Goal: Feedback & Contribution: Submit feedback/report problem

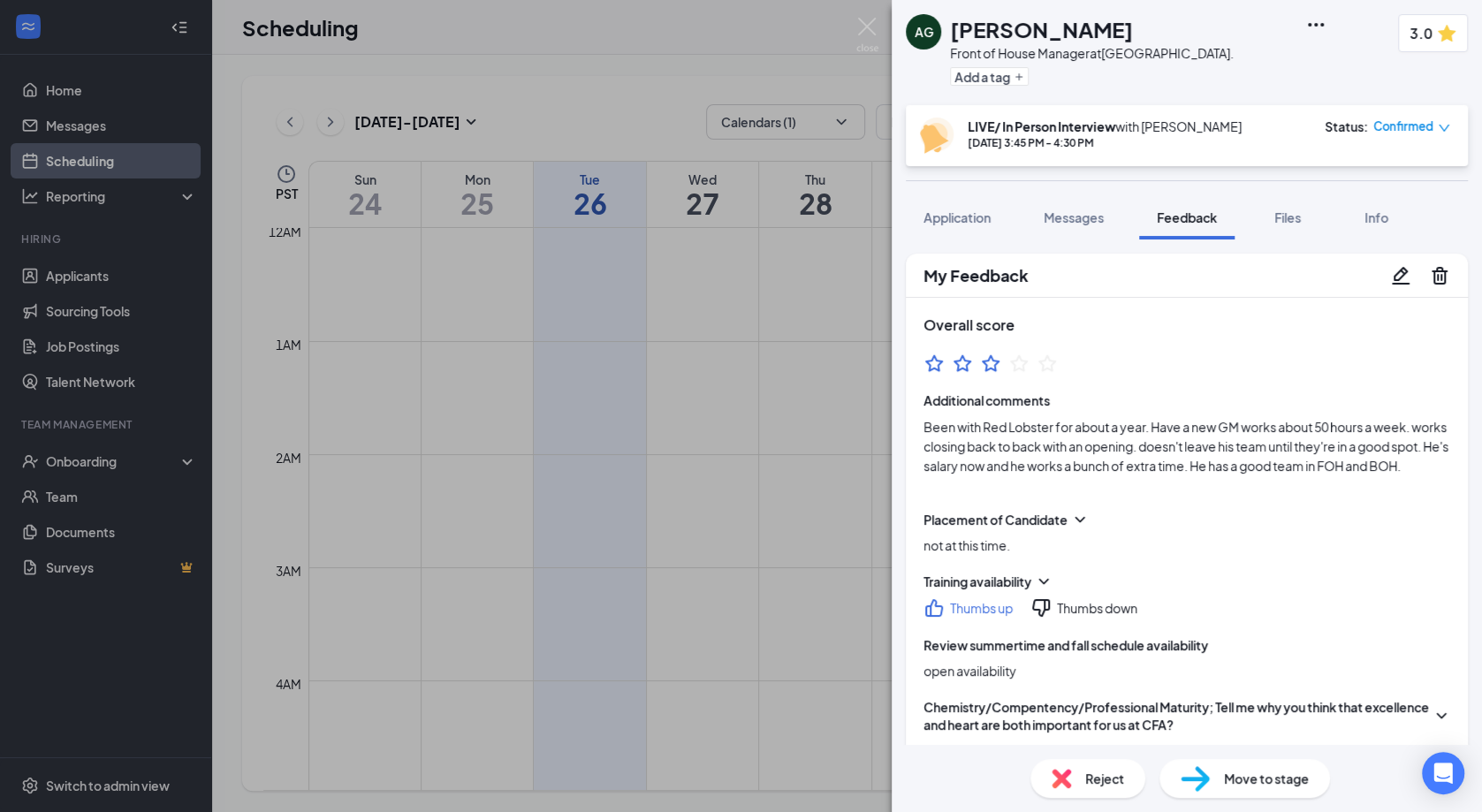
scroll to position [1419, 0]
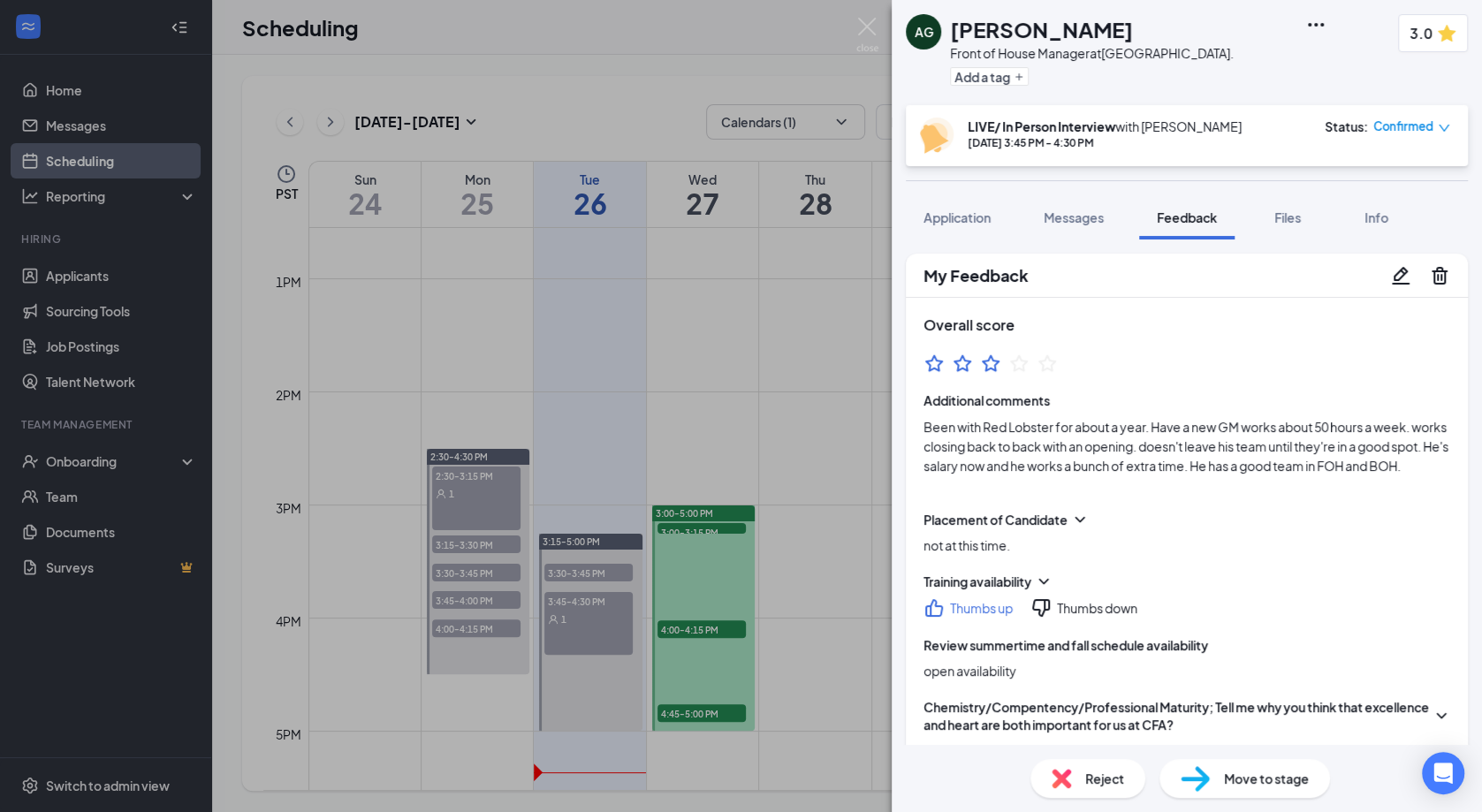
click at [1403, 275] on icon "Pencil" at bounding box center [1400, 274] width 17 height 17
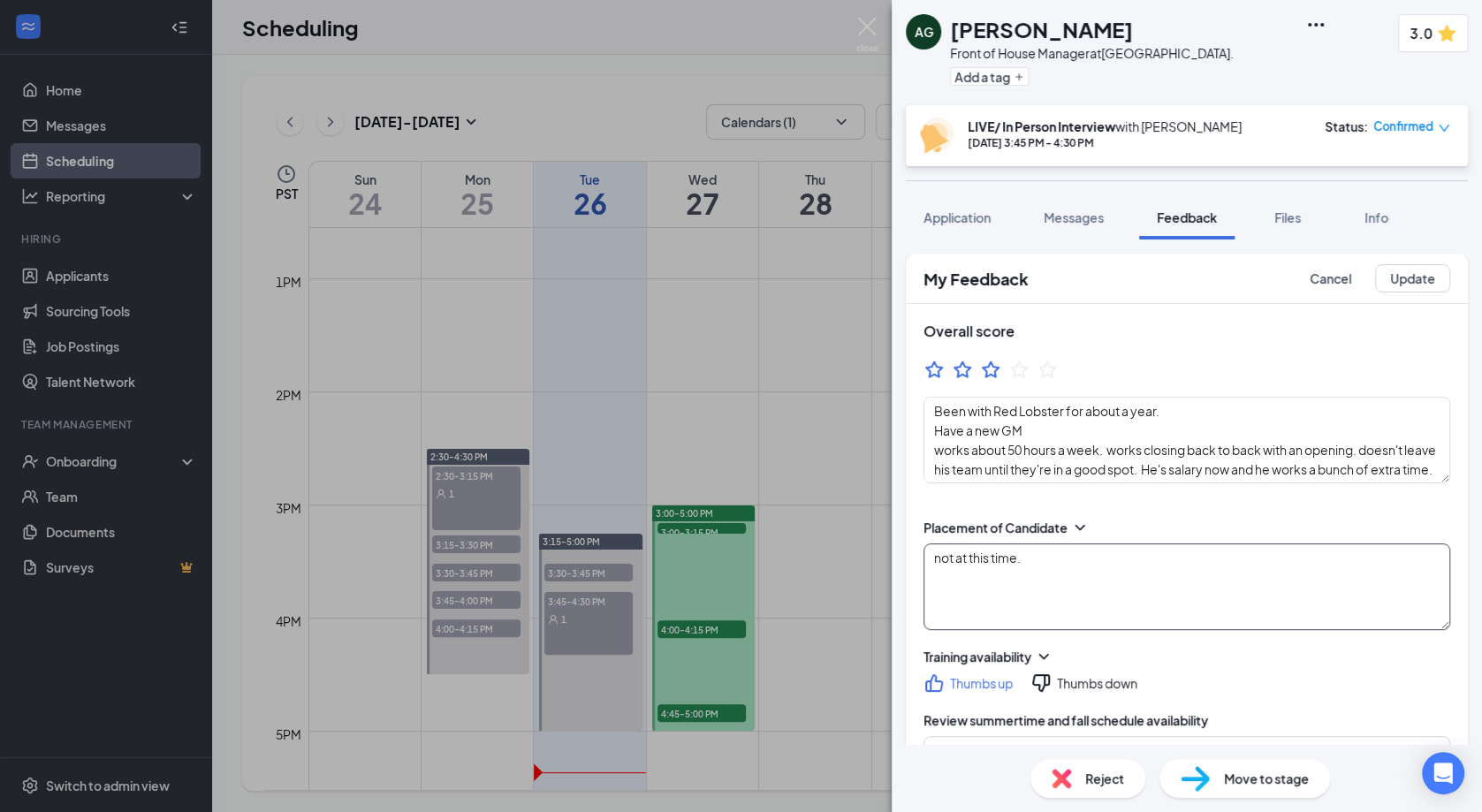
click at [1073, 556] on textarea "not at this time." at bounding box center [1187, 587] width 526 height 86
type textarea "Been with Red Lobster for about a year. Have a new GM works about 50 hours a we…"
type textarea "not at this time."
type textarea "culture aligns with him; hospitality for the guest. age where would like to spe…"
type textarea "..he's here because he wants sundays off. only 1 other manager and 2 supervisor…"
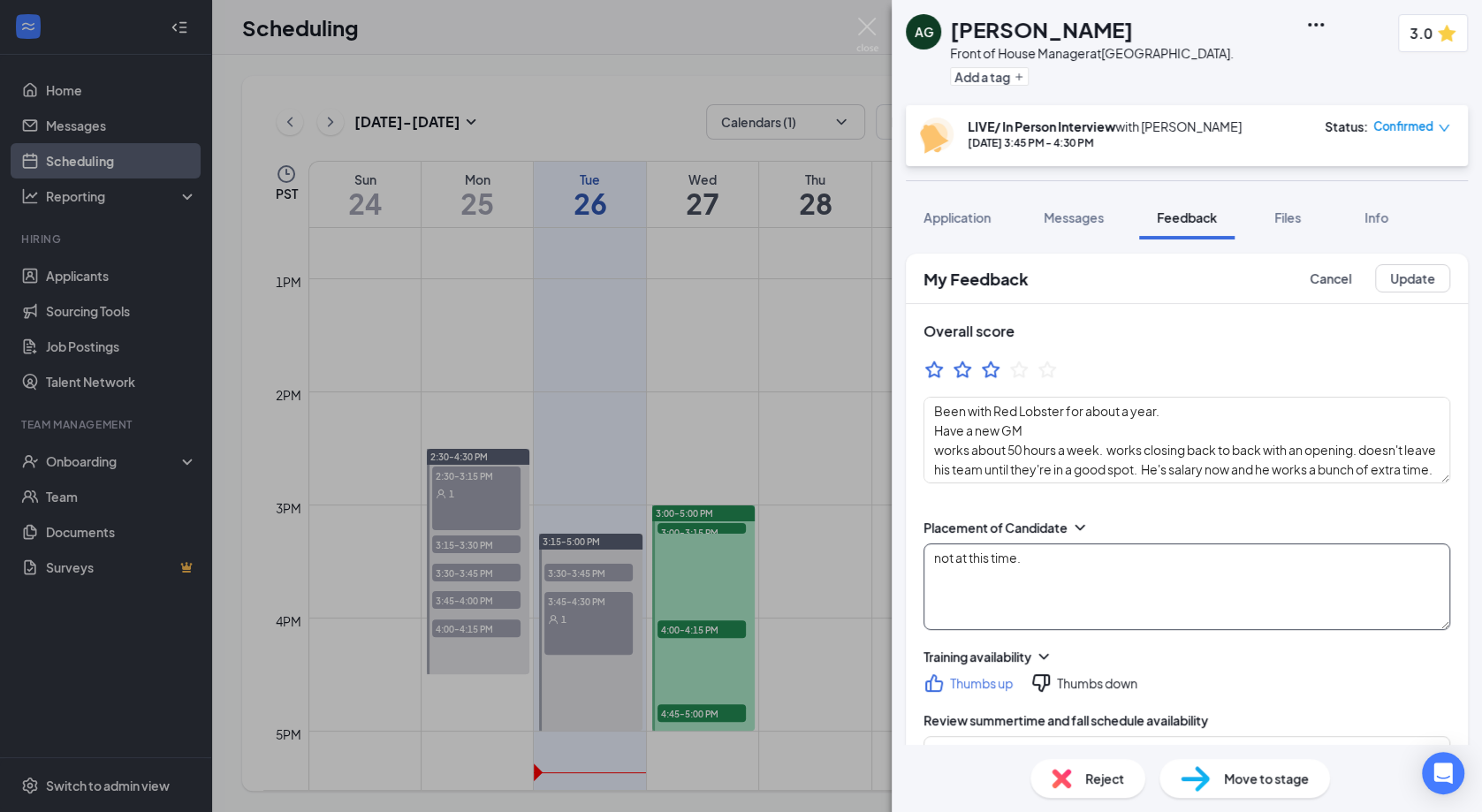
type textarea "Been with Red Lobster for about a year. Have a new GM works about 50 hours a we…"
type textarea "not at this time."
type textarea "culture aligns with him; hospitality for the guest. age where would like to spe…"
type textarea "..he's here because he wants sundays off. only 1 other manager and 2 supervisor…"
type textarea "Been with Red Lobster for about a year. Have a new GM works about 50 hours a we…"
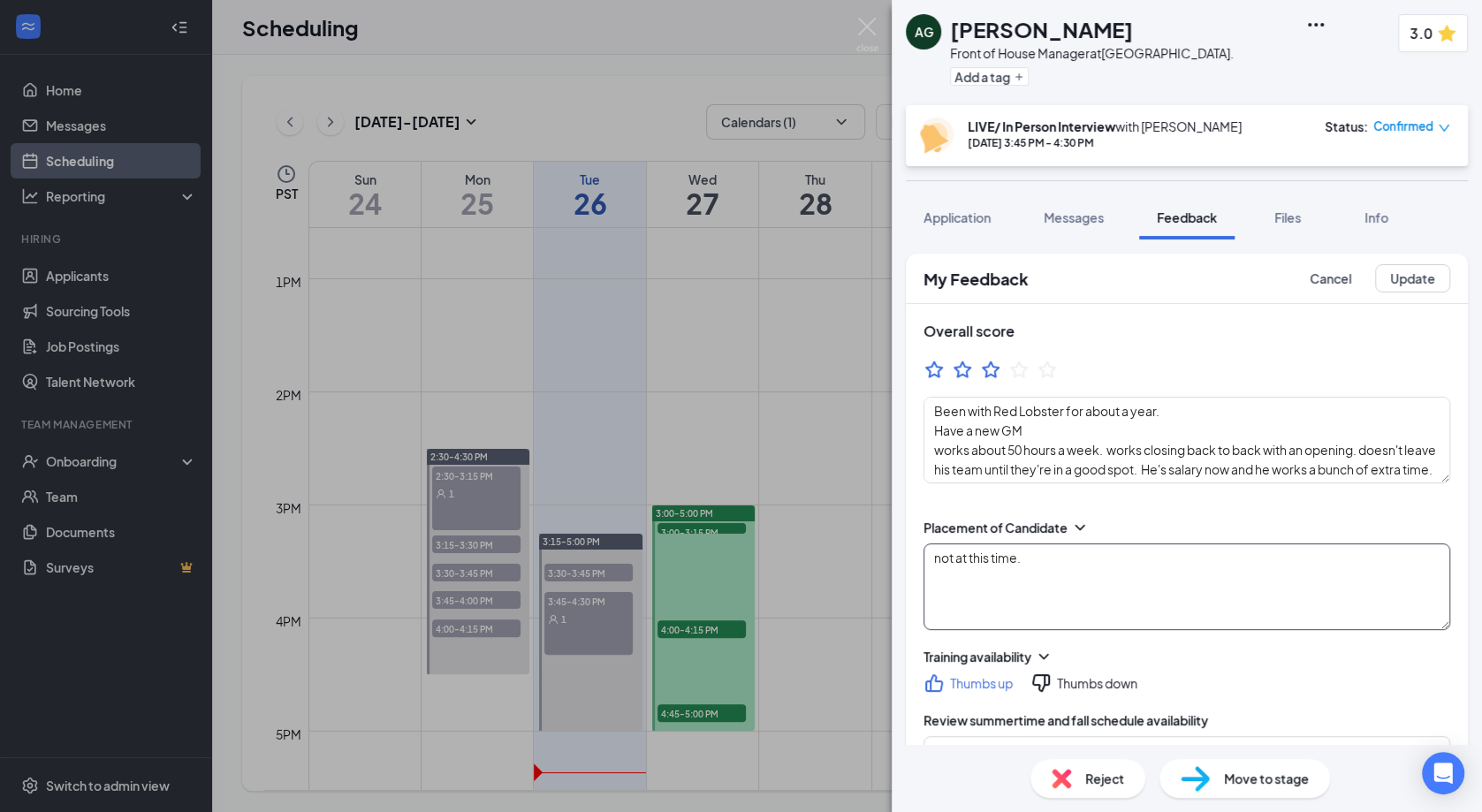
type textarea "not at this time. H"
type textarea "culture aligns with him; hospitality for the guest. age where would like to spe…"
type textarea "..he's here because he wants sundays off. only 1 other manager and 2 supervisor…"
type textarea "not at this time. Hi"
type textarea "Been with Red Lobster for about a year. Have a new GM works about 50 hours a we…"
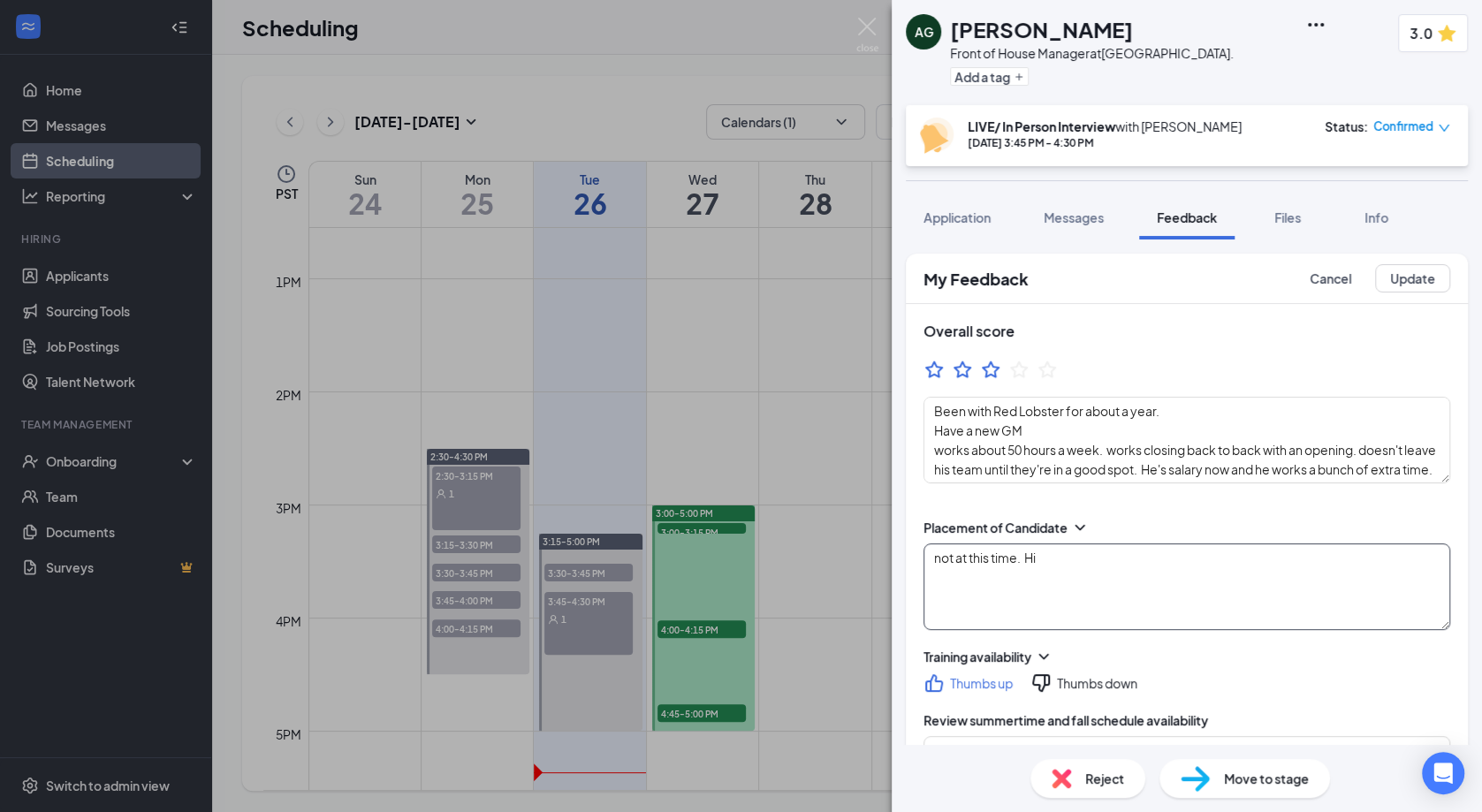
type textarea "culture aligns with him; hospitality for the guest. age where would like to spe…"
type textarea "..he's here because he wants sundays off. only 1 other manager and 2 supervisor…"
type textarea "not at this time. His"
type textarea "Been with Red Lobster for about a year. Have a new GM works about 50 hours a we…"
type textarea "not at this time. His"
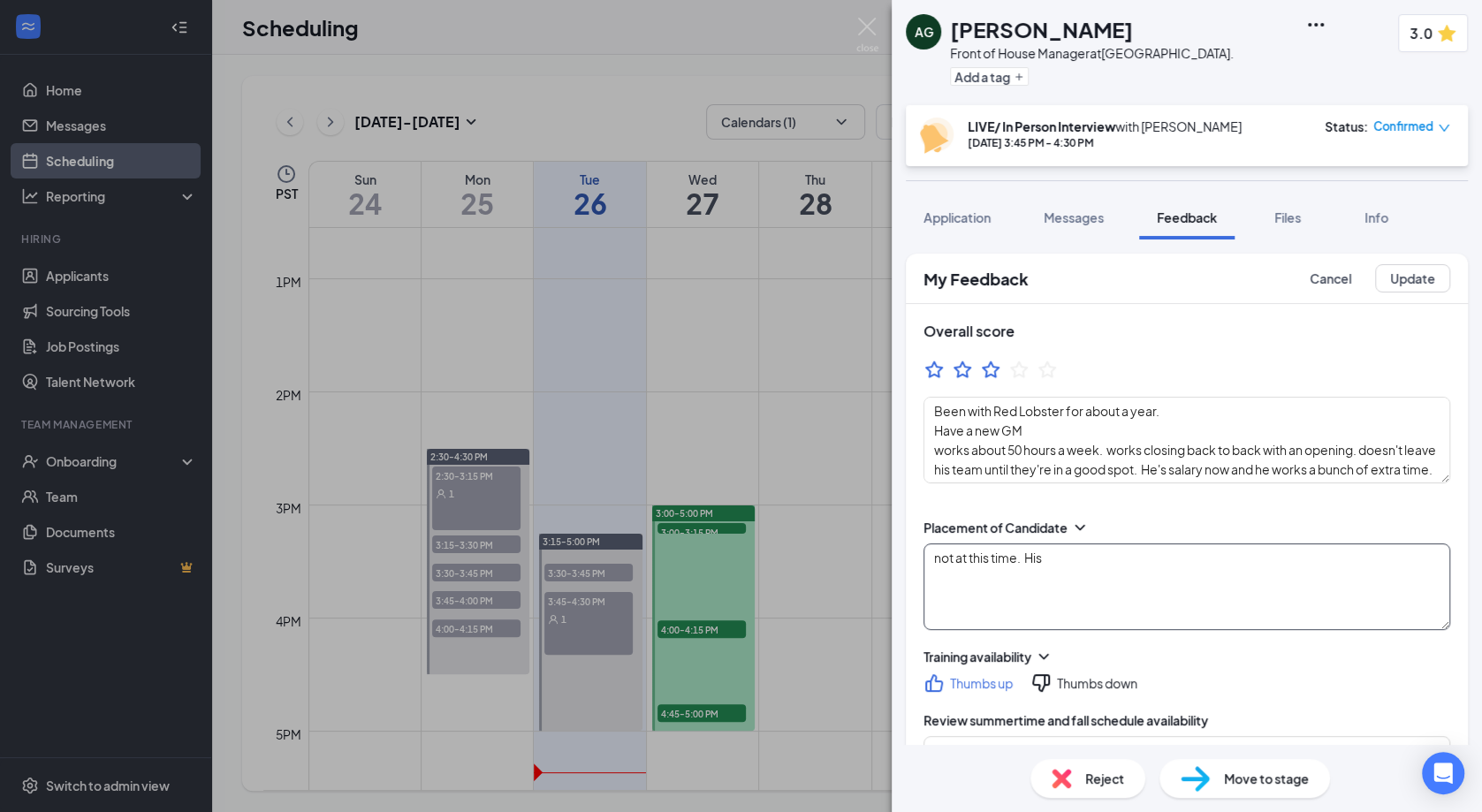
type textarea "culture aligns with him; hospitality for the guest. age where would like to spe…"
type textarea "..he's here because he wants sundays off. only 1 other manager and 2 supervisor…"
type textarea "Been with Red Lobster for about a year. Have a new GM works about 50 hours a we…"
type textarea "not at this time. His s"
type textarea "culture aligns with him; hospitality for the guest. age where would like to spe…"
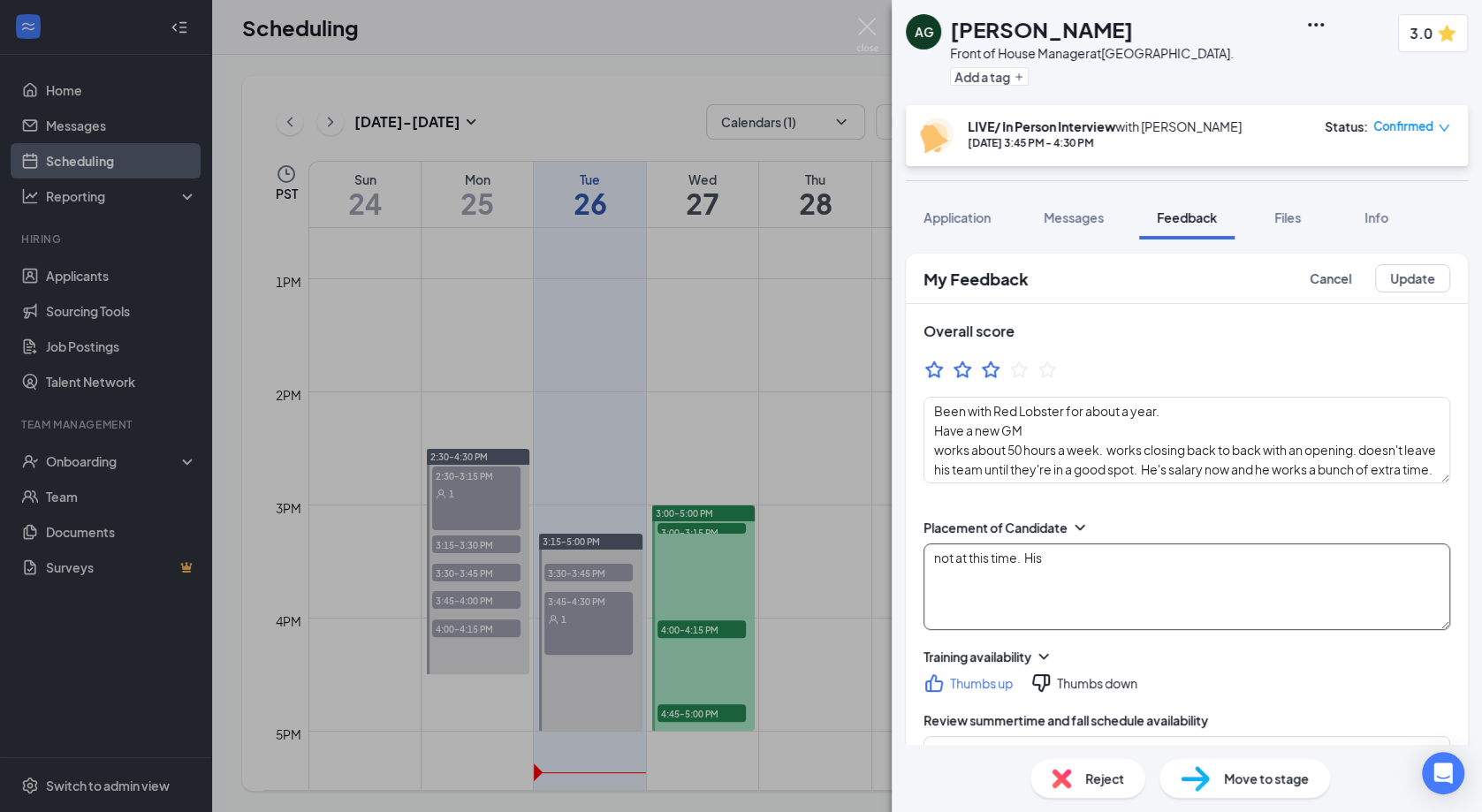
type textarea "..he's here because he wants sundays off. only 1 other manager and 2 supervisor…"
type textarea "Been with Red Lobster for about a year. Have a new GM works about 50 hours a we…"
type textarea "not at this time. His sc"
type textarea "culture aligns with him; hospitality for the guest. age where would like to spe…"
type textarea "..he's here because he wants sundays off. only 1 other manager and 2 supervisor…"
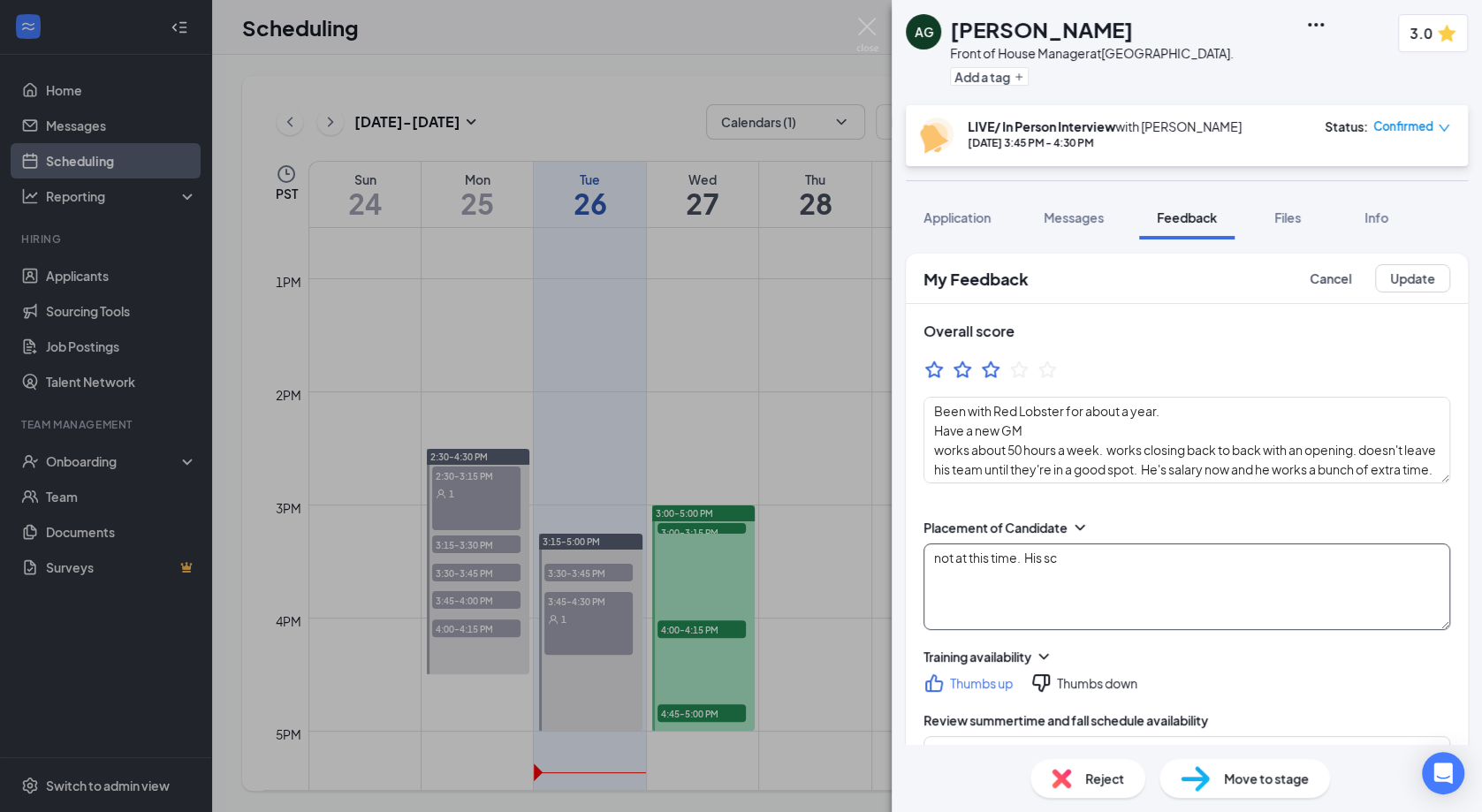
type textarea "Been with Red Lobster for about a year. Have a new GM works about 50 hours a we…"
type textarea "not at this time. His sch"
type textarea "culture aligns with him; hospitality for the guest. age where would like to spe…"
type textarea "..he's here because he wants sundays off. only 1 other manager and 2 supervisor…"
type textarea "not at this time. His sche"
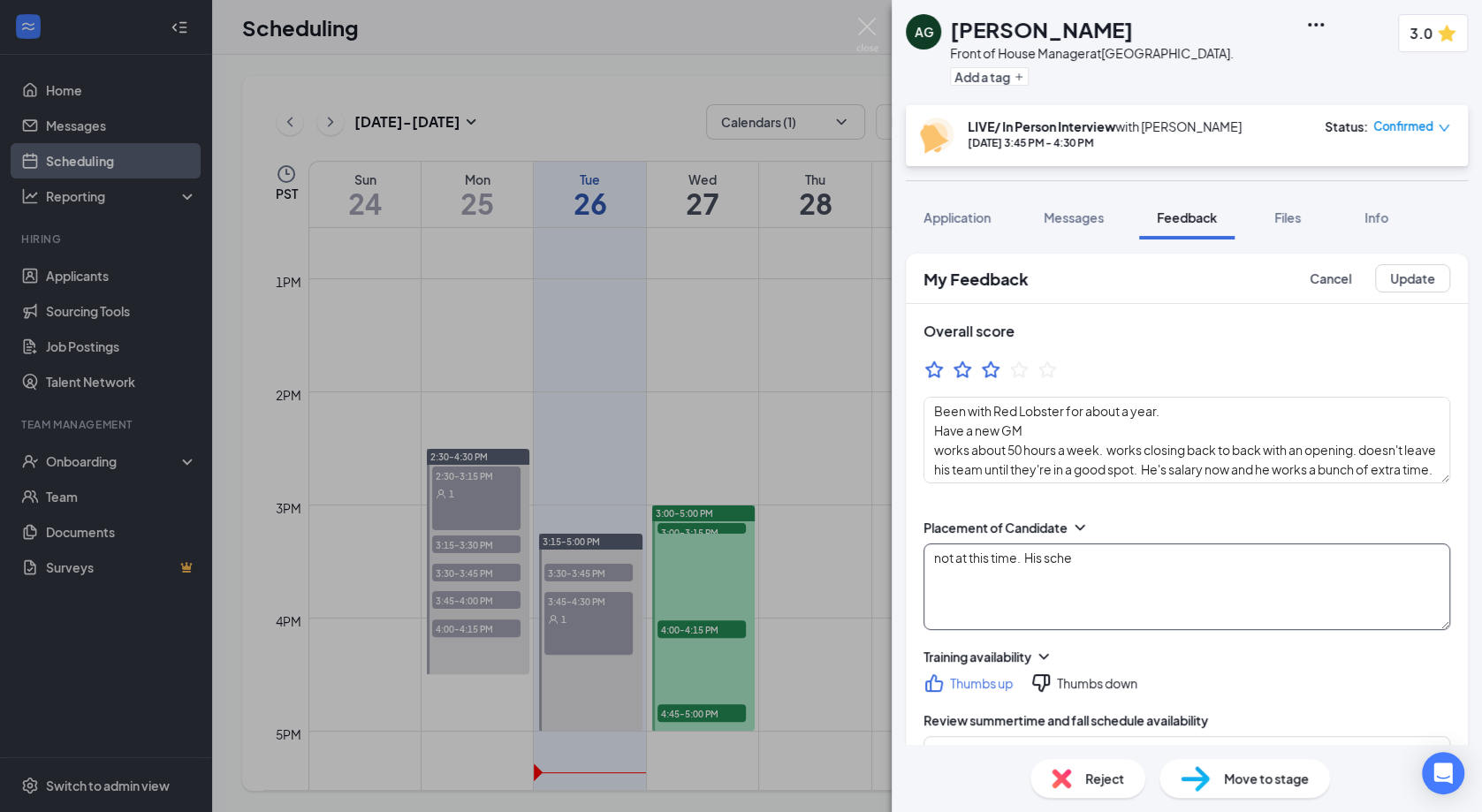
type textarea "Been with Red Lobster for about a year. Have a new GM works about 50 hours a we…"
type textarea "culture aligns with him; hospitality for the guest. age where would like to spe…"
type textarea "..he's here because he wants sundays off. only 1 other manager and 2 supervisor…"
type textarea "Been with Red Lobster for about a year. Have a new GM works about 50 hours a we…"
type textarea "not at this time. His sched"
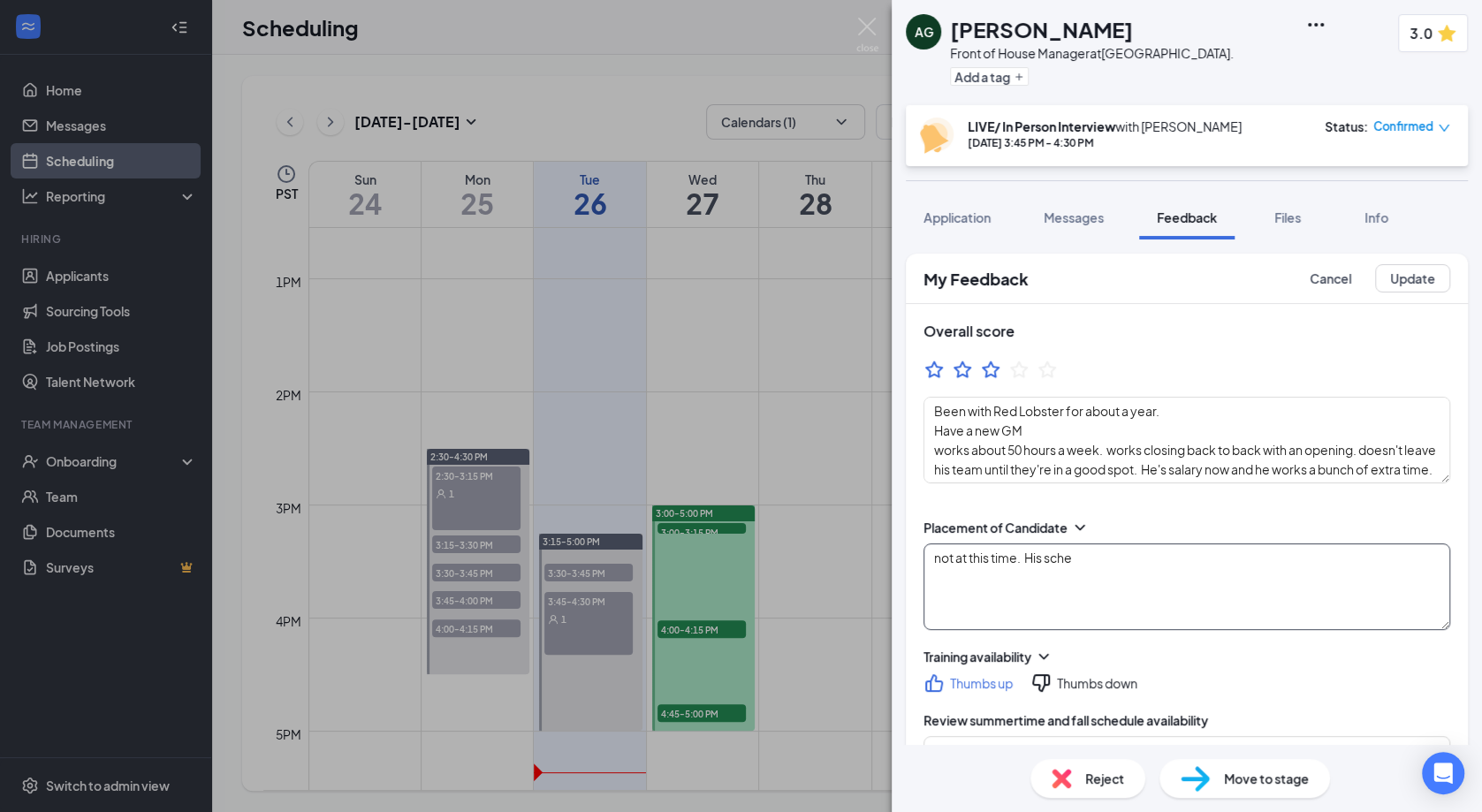
type textarea "culture aligns with him; hospitality for the guest. age where would like to spe…"
type textarea "..he's here because he wants sundays off. only 1 other manager and 2 supervisor…"
type textarea "Been with Red Lobster for about a year. Have a new GM works about 50 hours a we…"
type textarea "not at this time. His schedu"
type textarea "culture aligns with him; hospitality for the guest. age where would like to spe…"
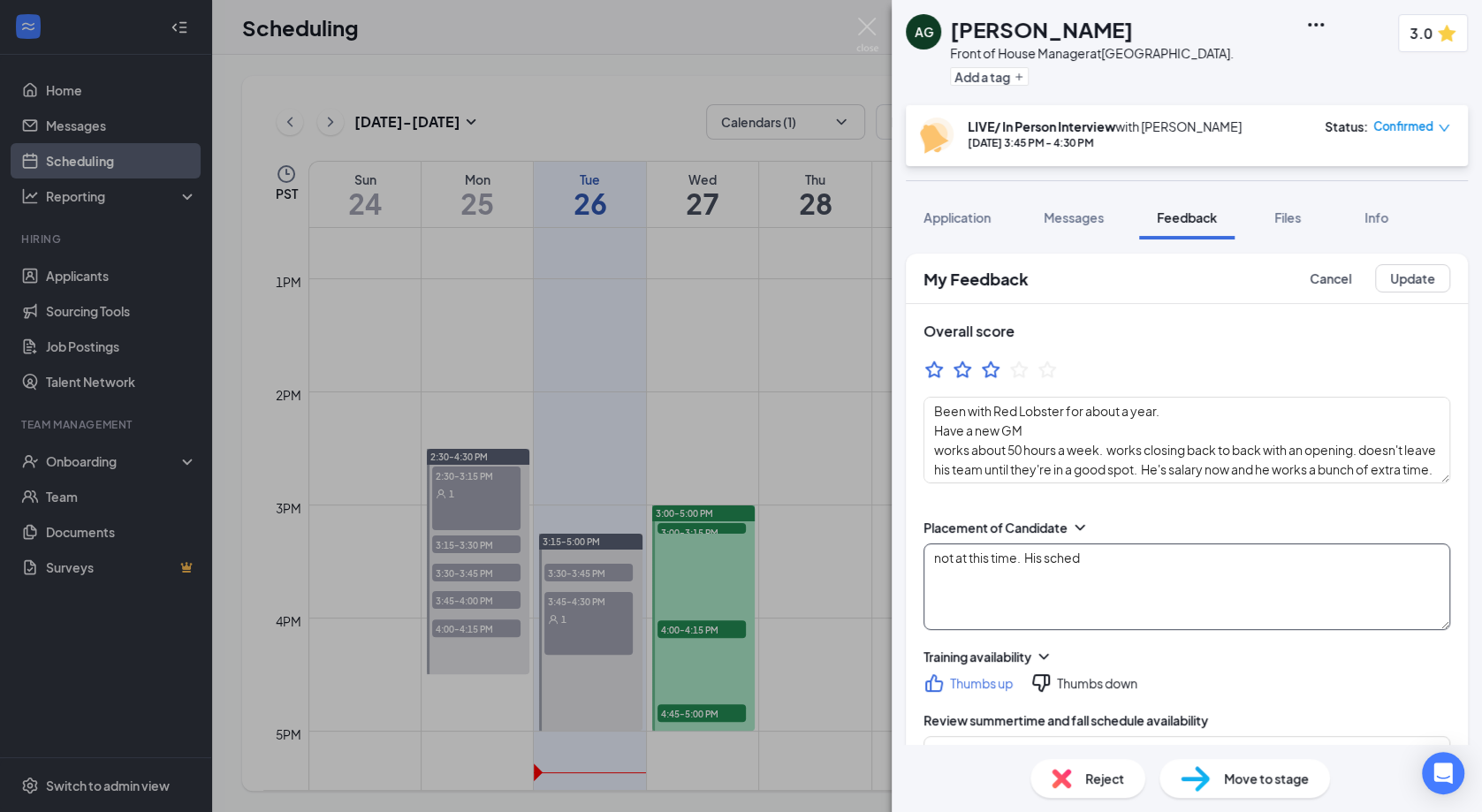
type textarea "..he's here because he wants sundays off. only 1 other manager and 2 supervisor…"
type textarea "Been with Red Lobster for about a year. Have a new GM works about 50 hours a we…"
type textarea "not at this time. His schedul"
type textarea "culture aligns with him; hospitality for the guest. age where would like to spe…"
type textarea "..he's here because he wants sundays off. only 1 other manager and 2 supervisor…"
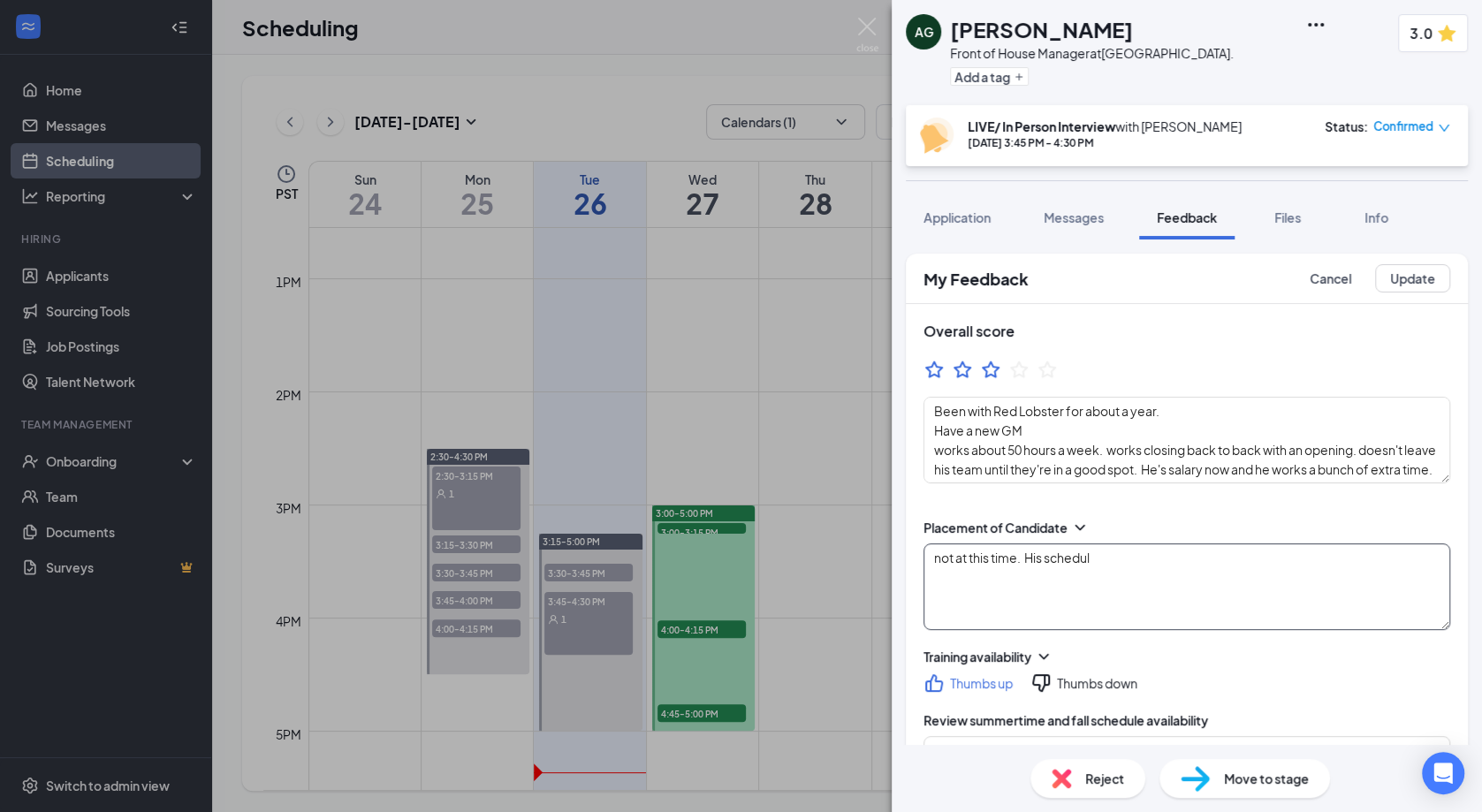
type textarea "Been with Red Lobster for about a year. Have a new GM works about 50 hours a we…"
type textarea "not at this time. His scheduli"
type textarea "culture aligns with him; hospitality for the guest. age where would like to spe…"
type textarea "..he's here because he wants sundays off. only 1 other manager and 2 supervisor…"
type textarea "Been with Red Lobster for about a year. Have a new GM works about 50 hours a we…"
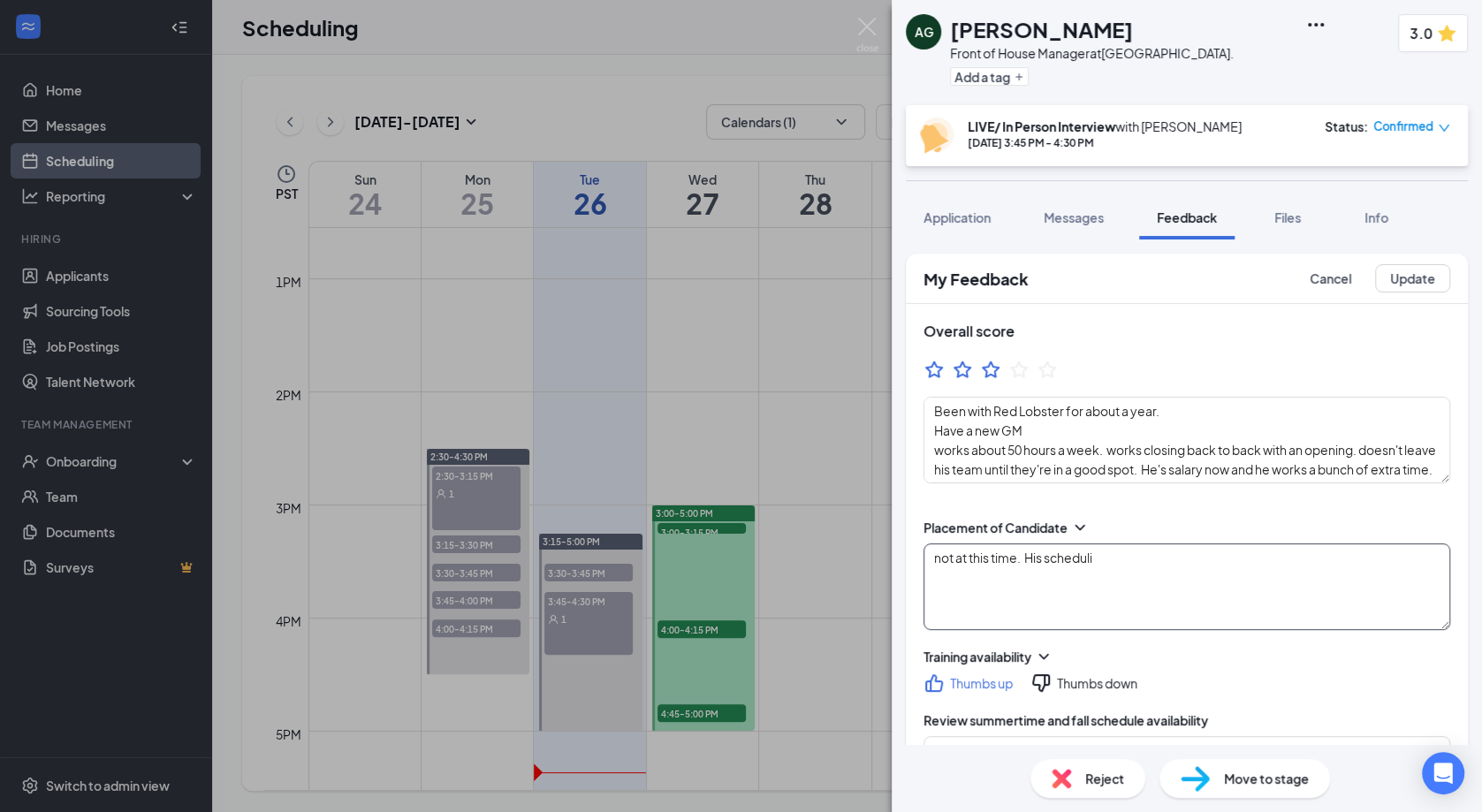
type textarea "not at this time. His schedulin"
type textarea "culture aligns with him; hospitality for the guest. age where would like to spe…"
type textarea "..he's here because he wants sundays off. only 1 other manager and 2 supervisor…"
type textarea "Been with Red Lobster for about a year. Have a new GM works about 50 hours a we…"
type textarea "not at this time. His scheduling"
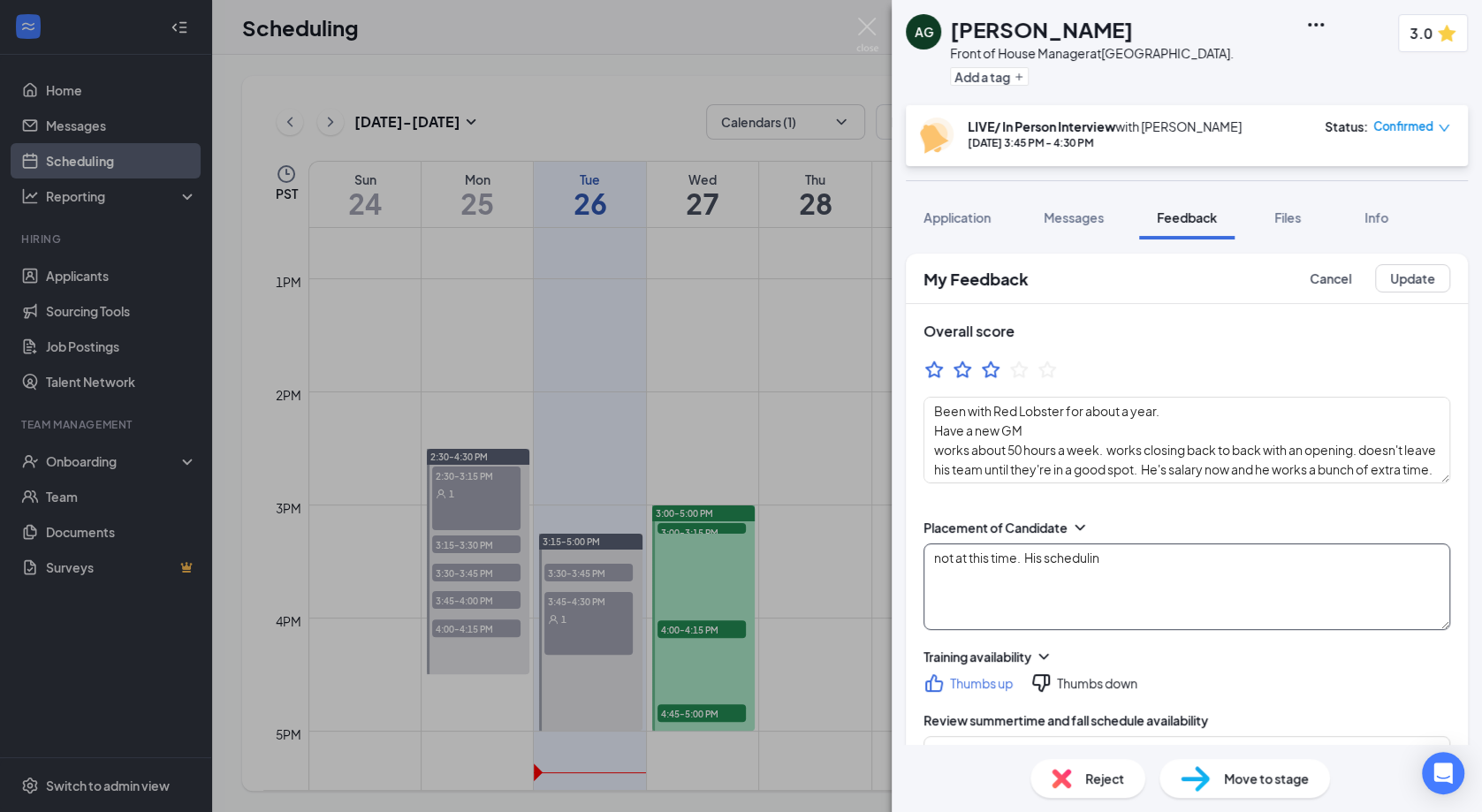
type textarea "culture aligns with him; hospitality for the guest. age where would like to spe…"
type textarea "..he's here because he wants sundays off. only 1 other manager and 2 supervisor…"
type textarea "Been with Red Lobster for about a year. Have a new GM works about 50 hours a we…"
type textarea "not at this time. His scheduling"
type textarea "culture aligns with him; hospitality for the guest. age where would like to spe…"
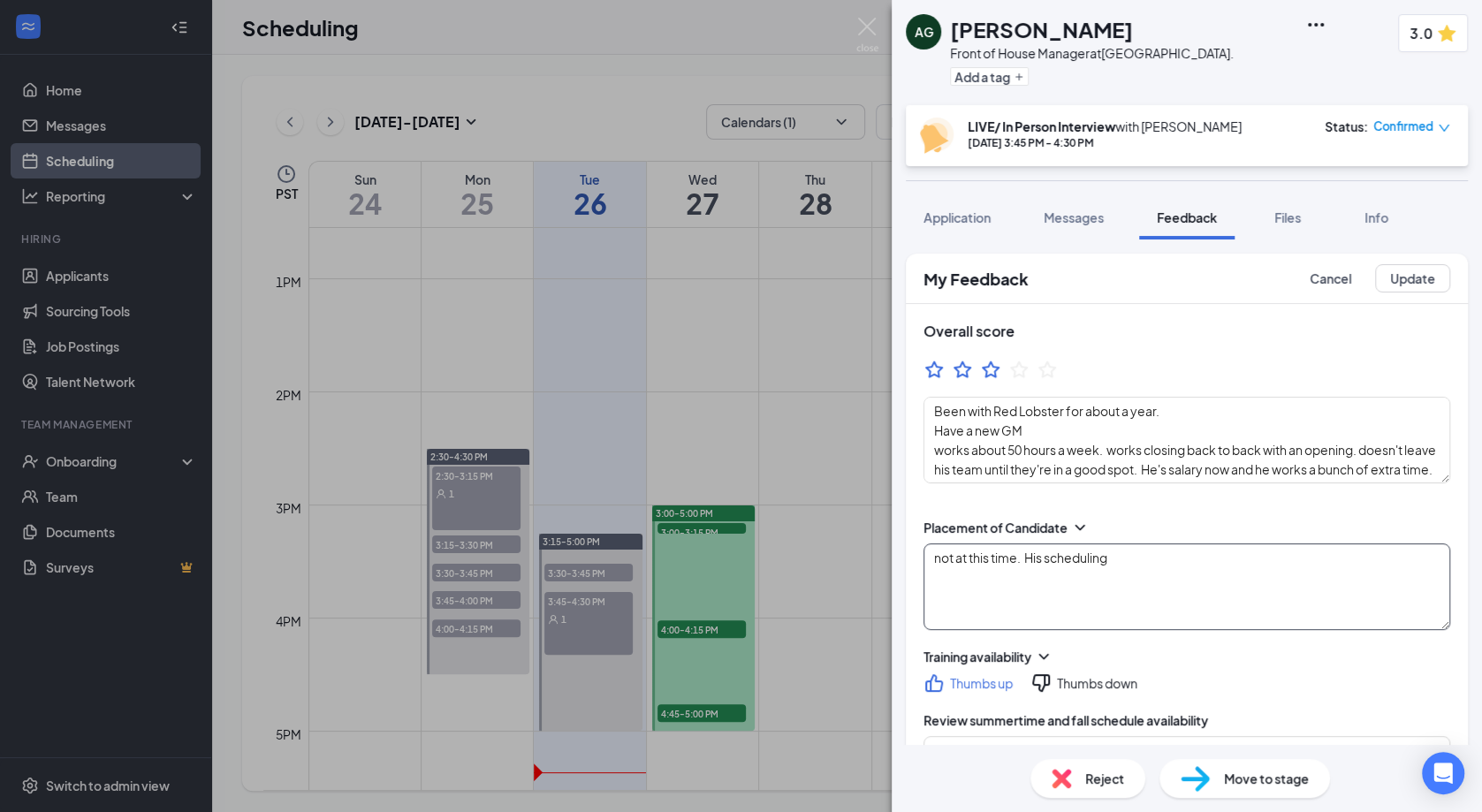
type textarea "..he's here because he wants sundays off. only 1 other manager and 2 supervisor…"
type textarea "not at this time. His scheduling n"
type textarea "Been with Red Lobster for about a year. Have a new GM works about 50 hours a we…"
type textarea "culture aligns with him; hospitality for the guest. age where would like to spe…"
type textarea "..he's here because he wants sundays off. only 1 other manager and 2 supervisor…"
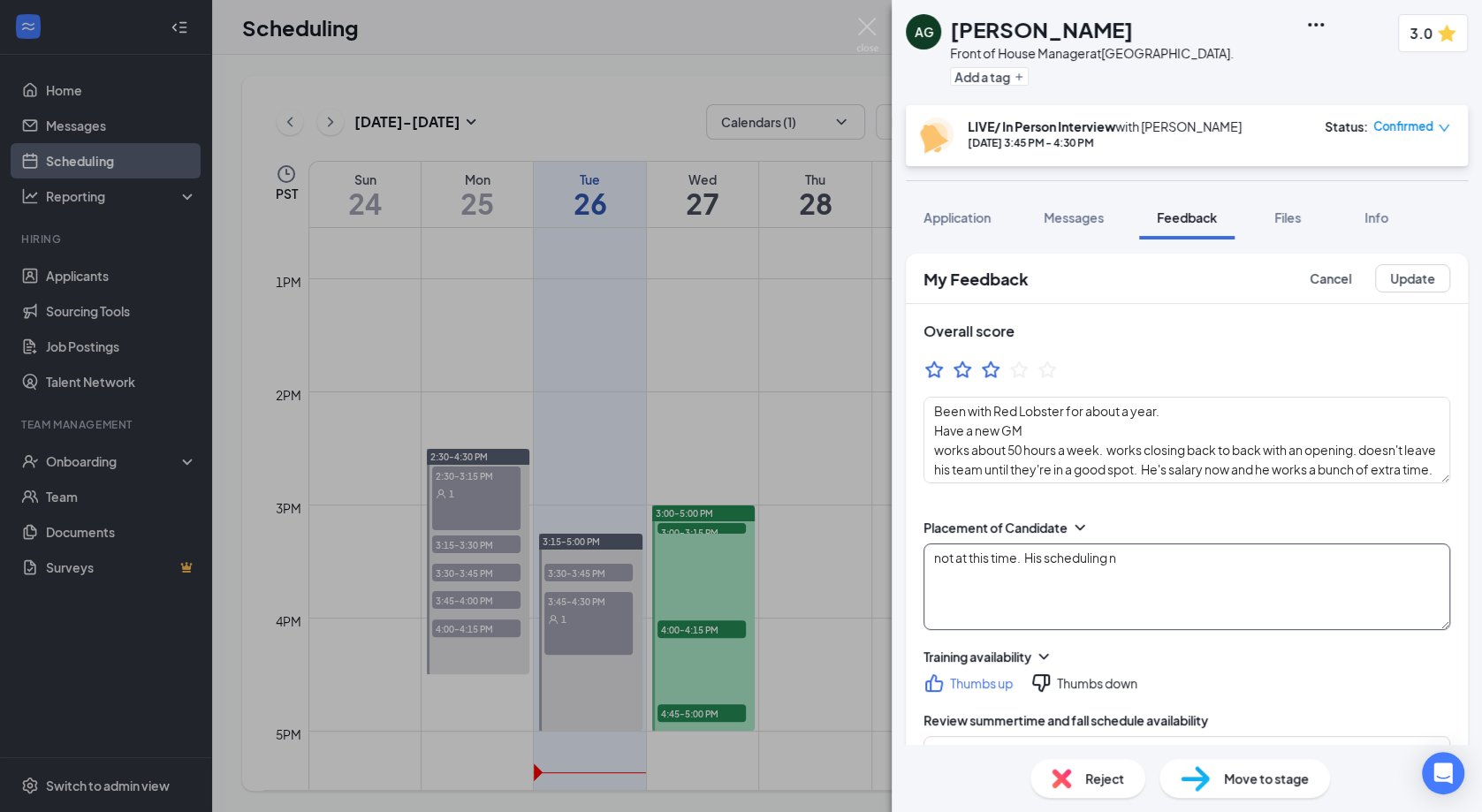
type textarea "not at this time. His scheduling ne"
type textarea "Been with Red Lobster for about a year. Have a new GM works about 50 hours a we…"
type textarea "culture aligns with him; hospitality for the guest. age where would like to spe…"
type textarea "..he's here because he wants sundays off. only 1 other manager and 2 supervisor…"
type textarea "Been with Red Lobster for about a year. Have a new GM works about 50 hours a we…"
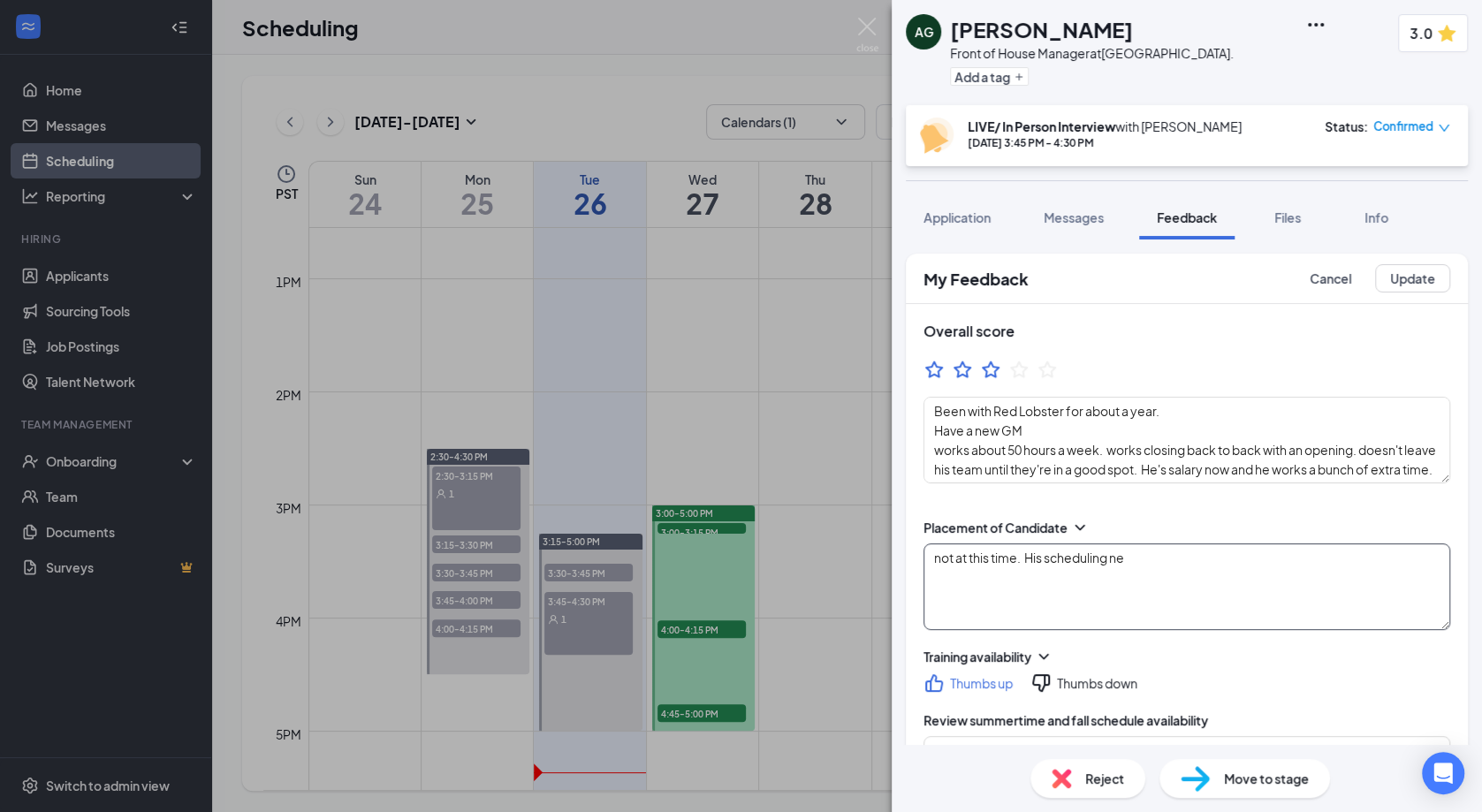
type textarea "not at this time. His scheduling nee"
type textarea "culture aligns with him; hospitality for the guest. age where would like to spe…"
type textarea "..he's here because he wants sundays off. only 1 other manager and 2 supervisor…"
type textarea "Been with Red Lobster for about a year. Have a new GM works about 50 hours a we…"
type textarea "not at this time. His scheduling need"
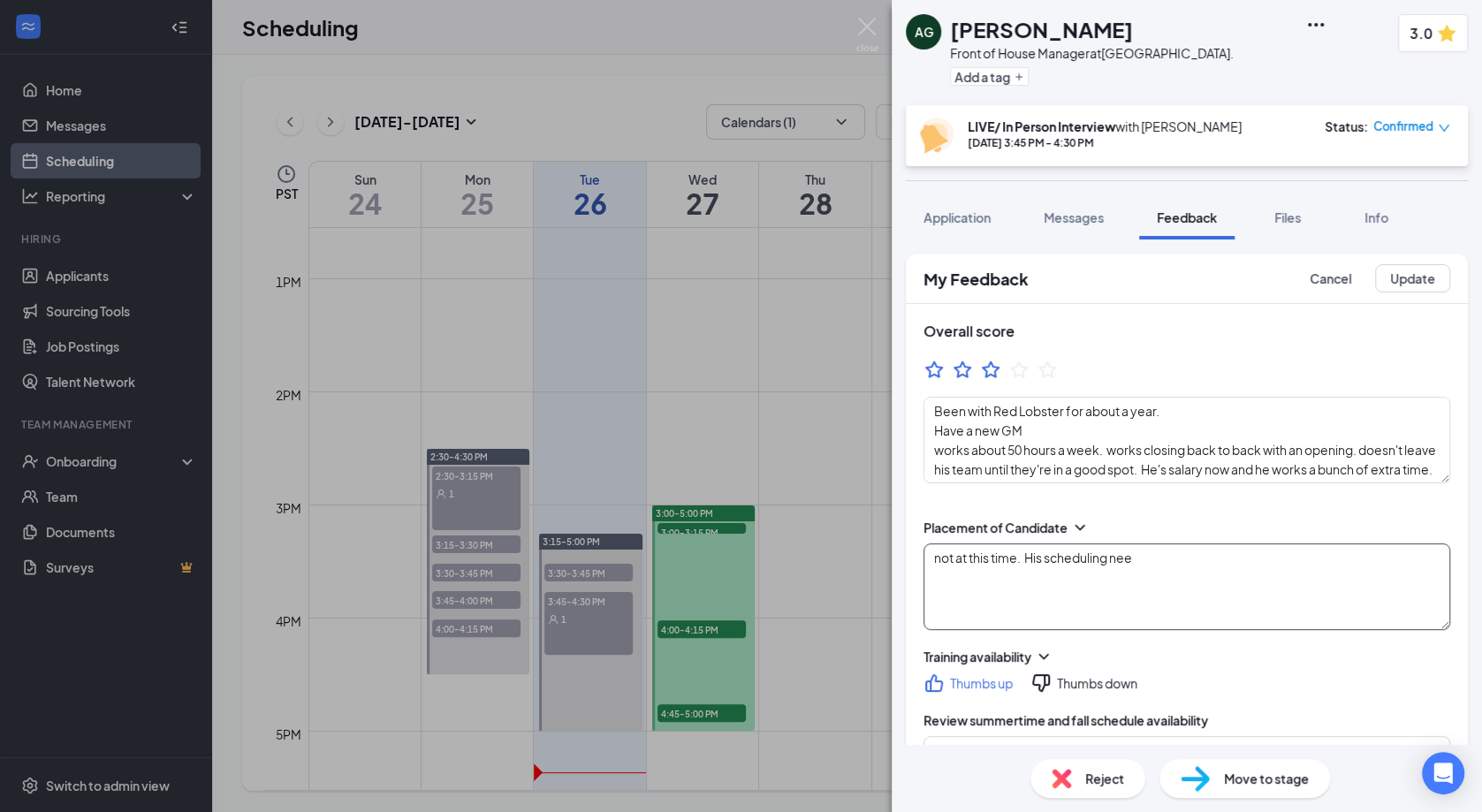
type textarea "culture aligns with him; hospitality for the guest. age where would like to spe…"
type textarea "..he's here because he wants sundays off. only 1 other manager and 2 supervisor…"
type textarea "Been with Red Lobster for about a year. Have a new GM works about 50 hours a we…"
type textarea "not at this time. His scheduling needs"
type textarea "culture aligns with him; hospitality for the guest. age where would like to spe…"
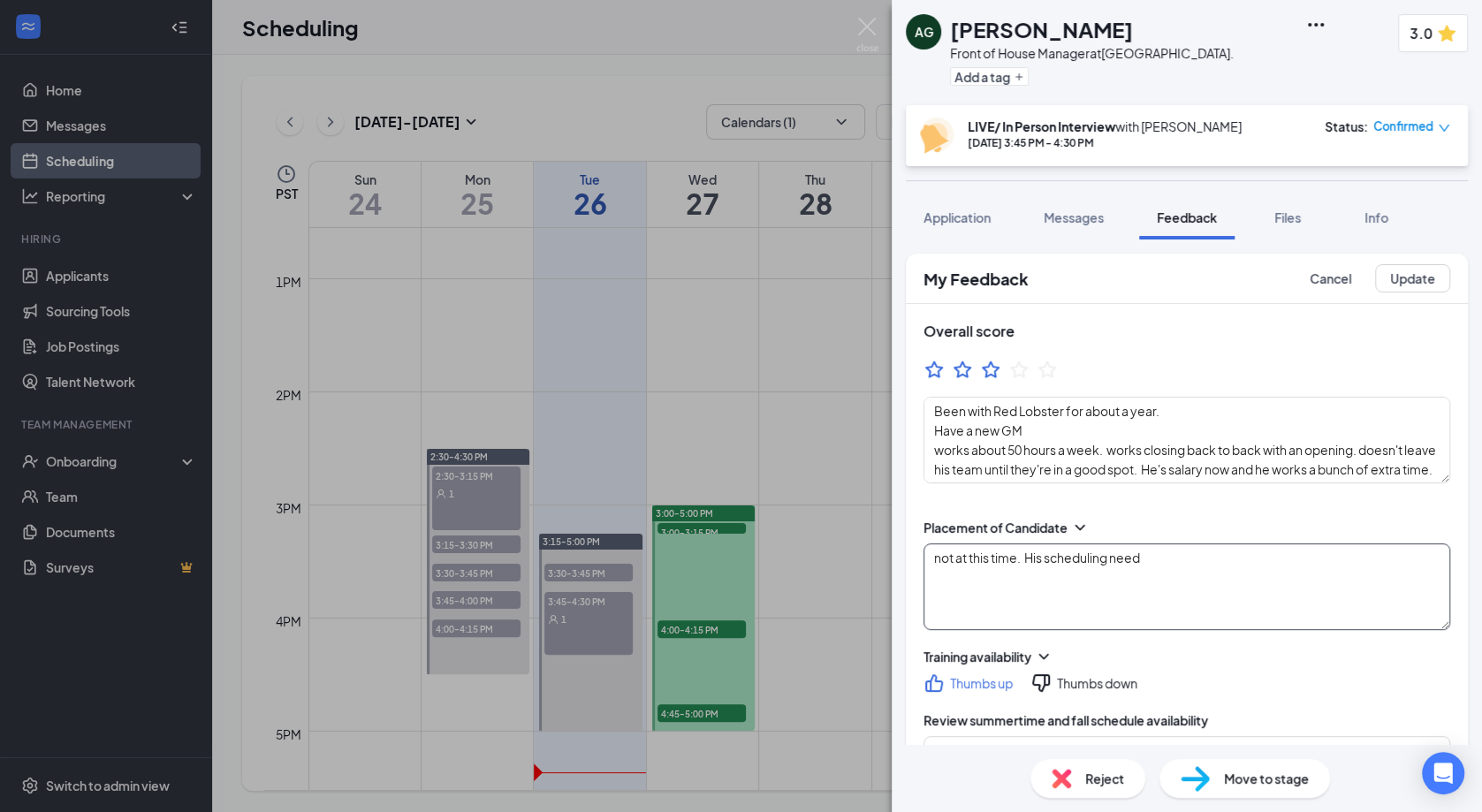
type textarea "..he's here because he wants sundays off. only 1 other manager and 2 supervisor…"
type textarea "Been with Red Lobster for about a year. Have a new GM works about 50 hours a we…"
type textarea "not at this time. His scheduling needs"
type textarea "culture aligns with him; hospitality for the guest. age where would like to spe…"
type textarea "..he's here because he wants sundays off. only 1 other manager and 2 supervisor…"
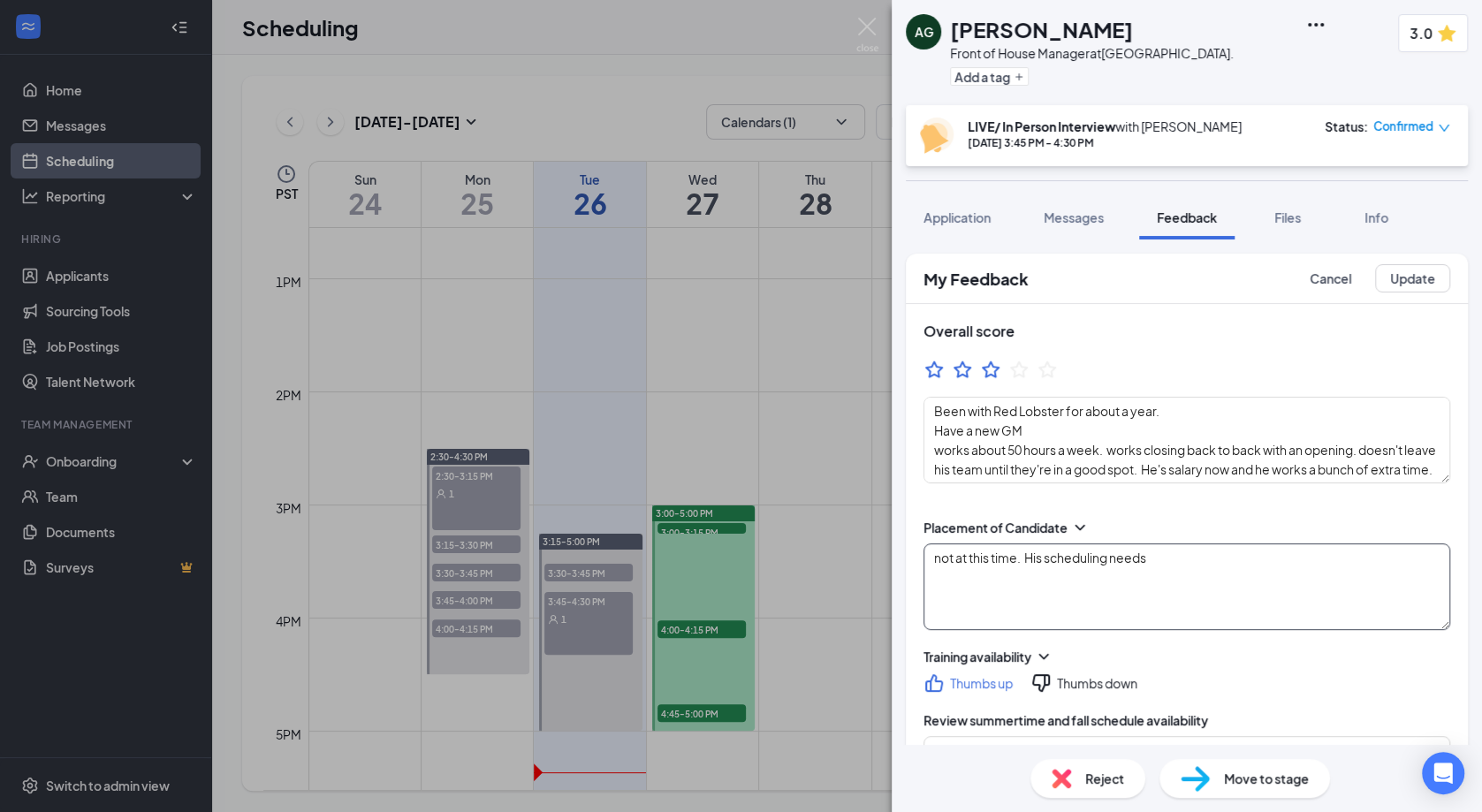
type textarea "Been with Red Lobster for about a year. Have a new GM works about 50 hours a we…"
type textarea "not at this time. His scheduling needs d"
type textarea "culture aligns with him; hospitality for the guest. age where would like to spe…"
type textarea "..he's here because he wants sundays off. only 1 other manager and 2 supervisor…"
type textarea "Been with Red Lobster for about a year. Have a new GM works about 50 hours a we…"
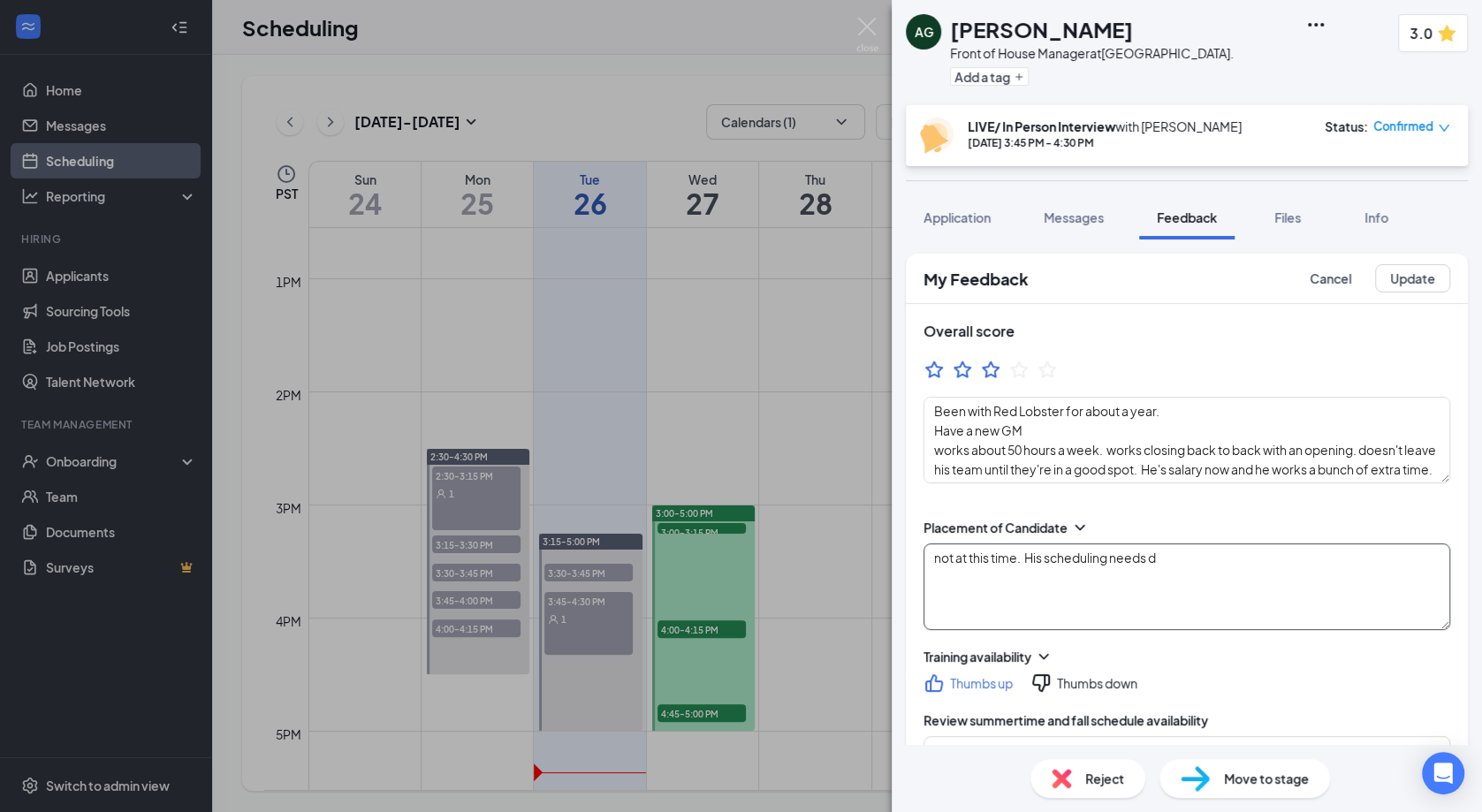
type textarea "not at this time. His scheduling needs do"
type textarea "culture aligns with him; hospitality for the guest. age where would like to spe…"
type textarea "..he's here because he wants sundays off. only 1 other manager and 2 supervisor…"
type textarea "not at this time. His scheduling needs don"
type textarea "Been with Red Lobster for about a year. Have a new GM works about 50 hours a we…"
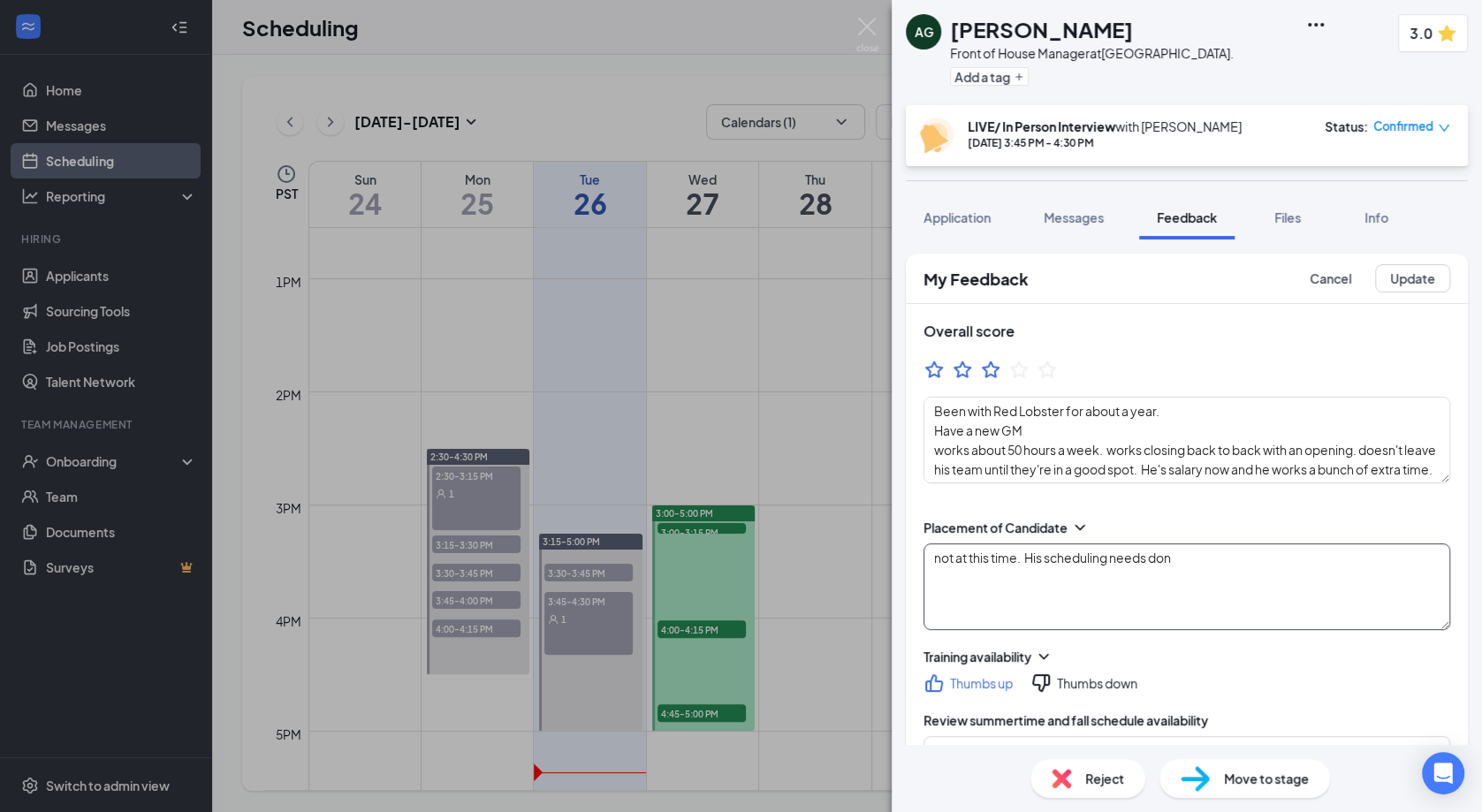
type textarea "not at this time. His scheduling needs don'"
type textarea "culture aligns with him; hospitality for the guest. age where would like to spe…"
type textarea "..he's here because he wants sundays off. only 1 other manager and 2 supervisor…"
type textarea "not at this time. His scheduling needs don't"
type textarea "Been with Red Lobster for about a year. Have a new GM works about 50 hours a we…"
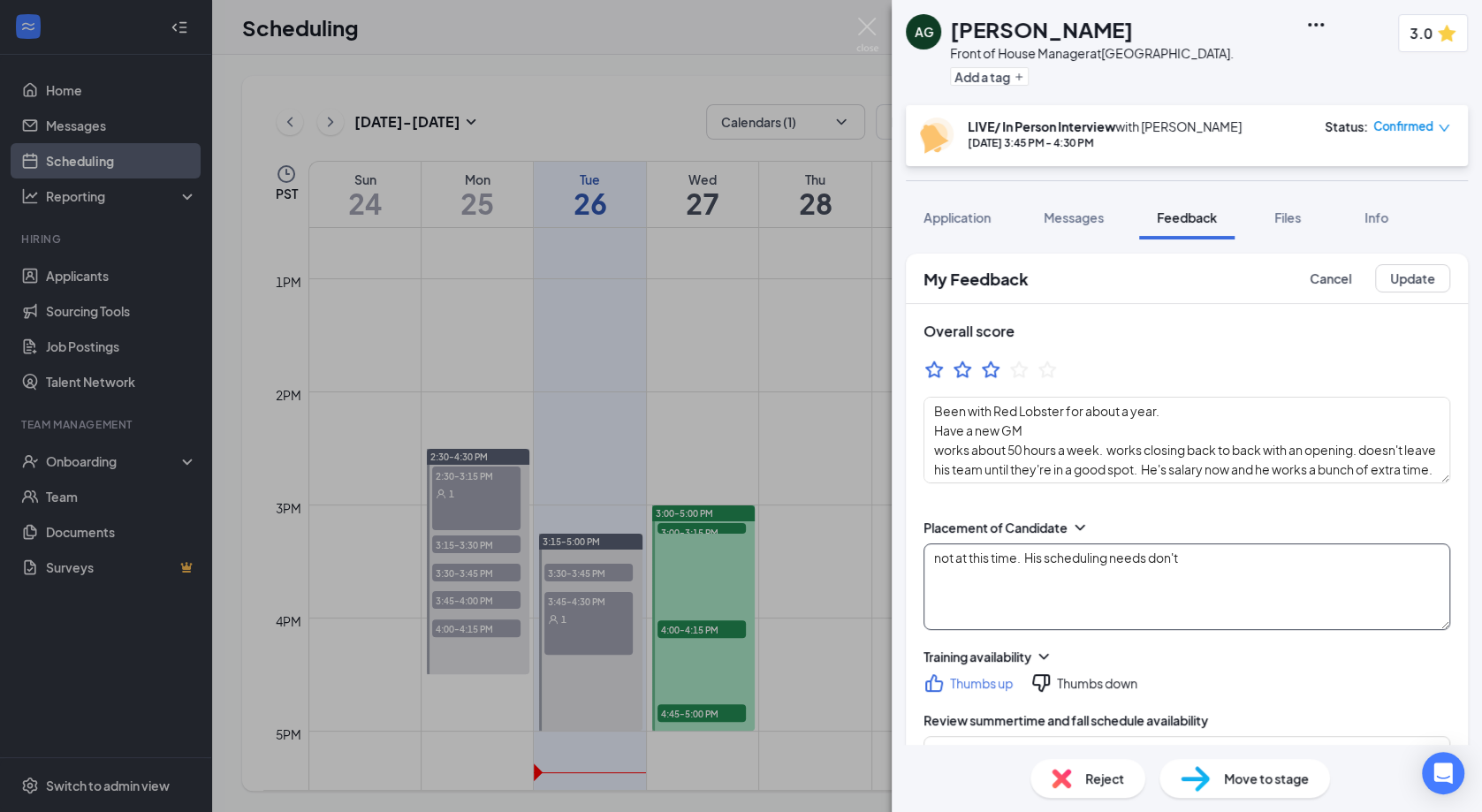
type textarea "culture aligns with him; hospitality for the guest. age where would like to spe…"
type textarea "..he's here because he wants sundays off. only 1 other manager and 2 supervisor…"
type textarea "Been with Red Lobster for about a year. Have a new GM works about 50 hours a we…"
type textarea "not at this time. His scheduling needs don't"
type textarea "culture aligns with him; hospitality for the guest. age where would like to spe…"
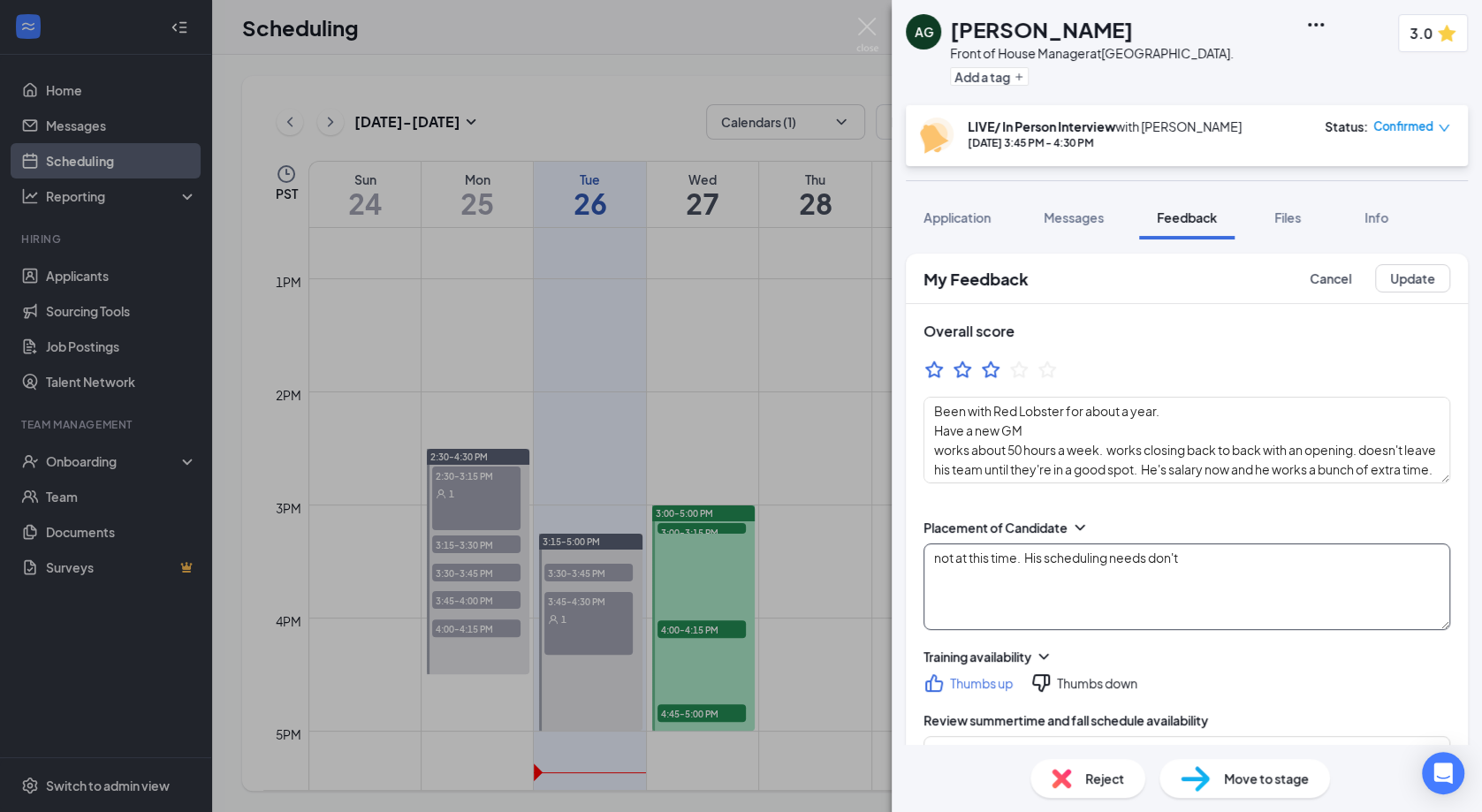
type textarea "..he's here because he wants sundays off. only 1 other manager and 2 supervisor…"
type textarea "Been with Red Lobster for about a year. Have a new GM works about 50 hours a we…"
type textarea "not at this time. His scheduling needs don't m"
type textarea "culture aligns with him; hospitality for the guest. age where would like to spe…"
type textarea "..he's here because he wants sundays off. only 1 other manager and 2 supervisor…"
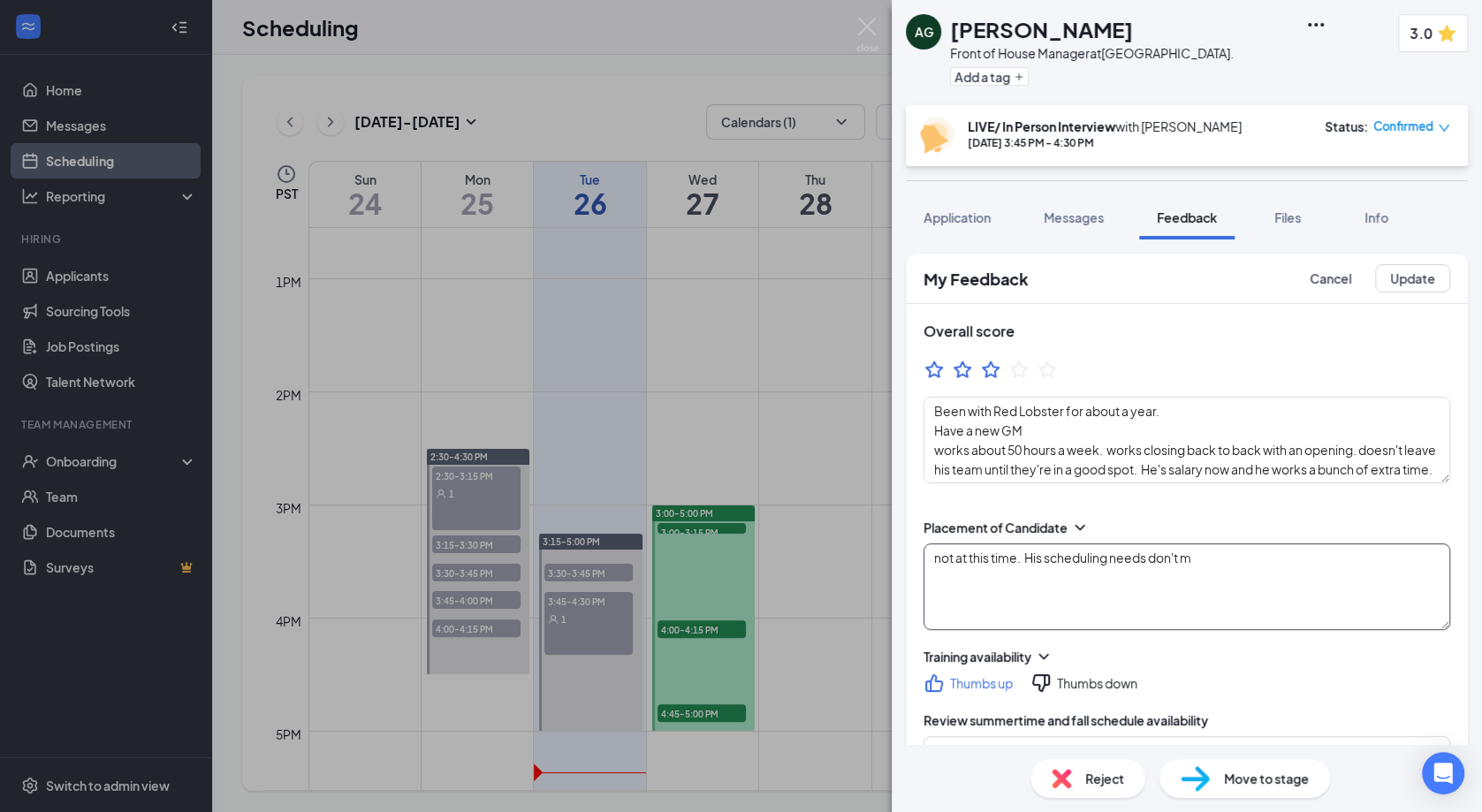
type textarea "not at this time. His scheduling needs don't ma"
type textarea "Been with Red Lobster for about a year. Have a new GM works about 50 hours a we…"
type textarea "culture aligns with him; hospitality for the guest. age where would like to spe…"
type textarea "..he's here because he wants sundays off. only 1 other manager and 2 supervisor…"
type textarea "Been with Red Lobster for about a year. Have a new GM works about 50 hours a we…"
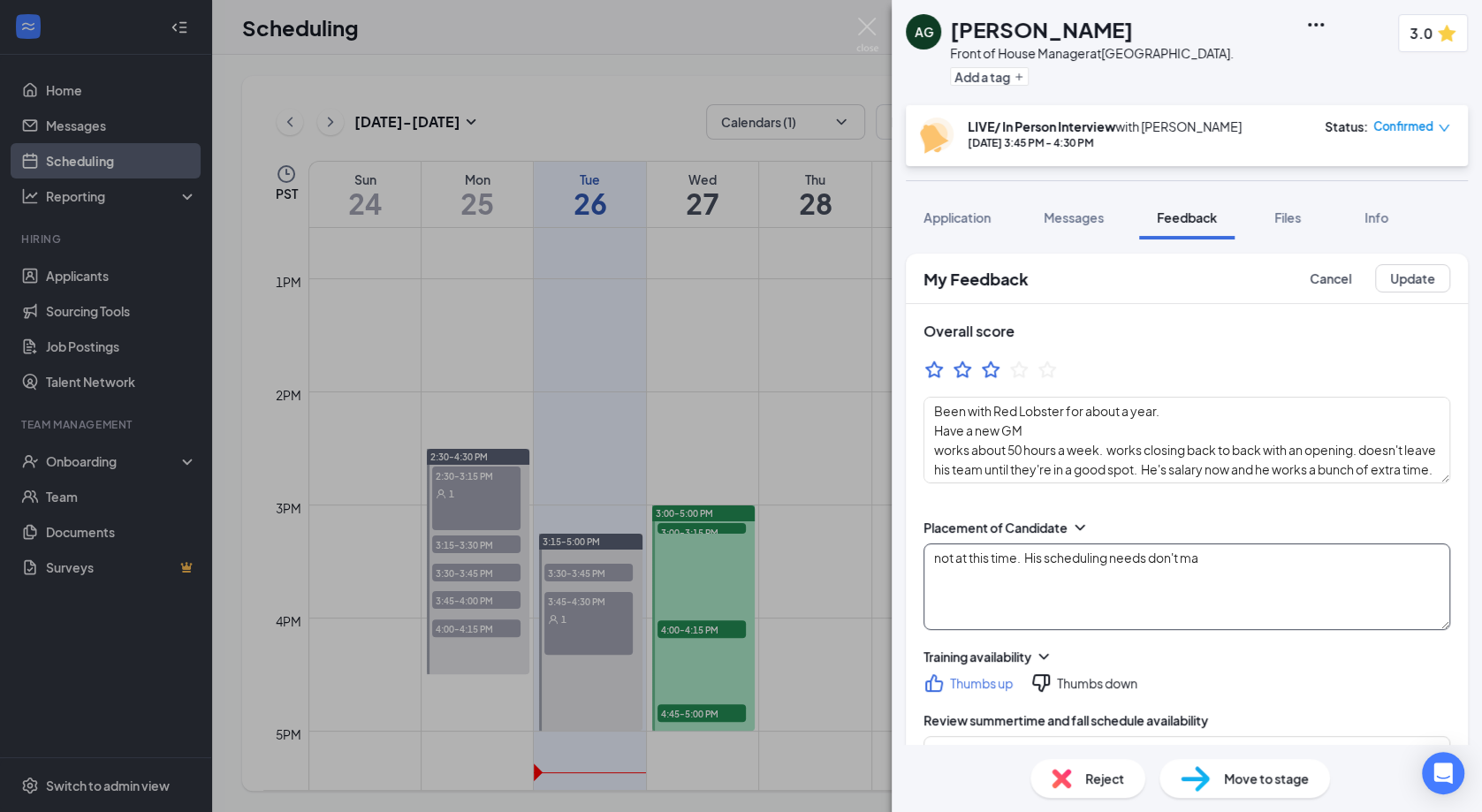
type textarea "not at this time. His scheduling needs don't mat"
type textarea "culture aligns with him; hospitality for the guest. age where would like to spe…"
type textarea "..he's here because he wants sundays off. only 1 other manager and 2 supervisor…"
type textarea "Been with Red Lobster for about a year. Have a new GM works about 50 hours a we…"
type textarea "not at this time. His scheduling needs don't matc"
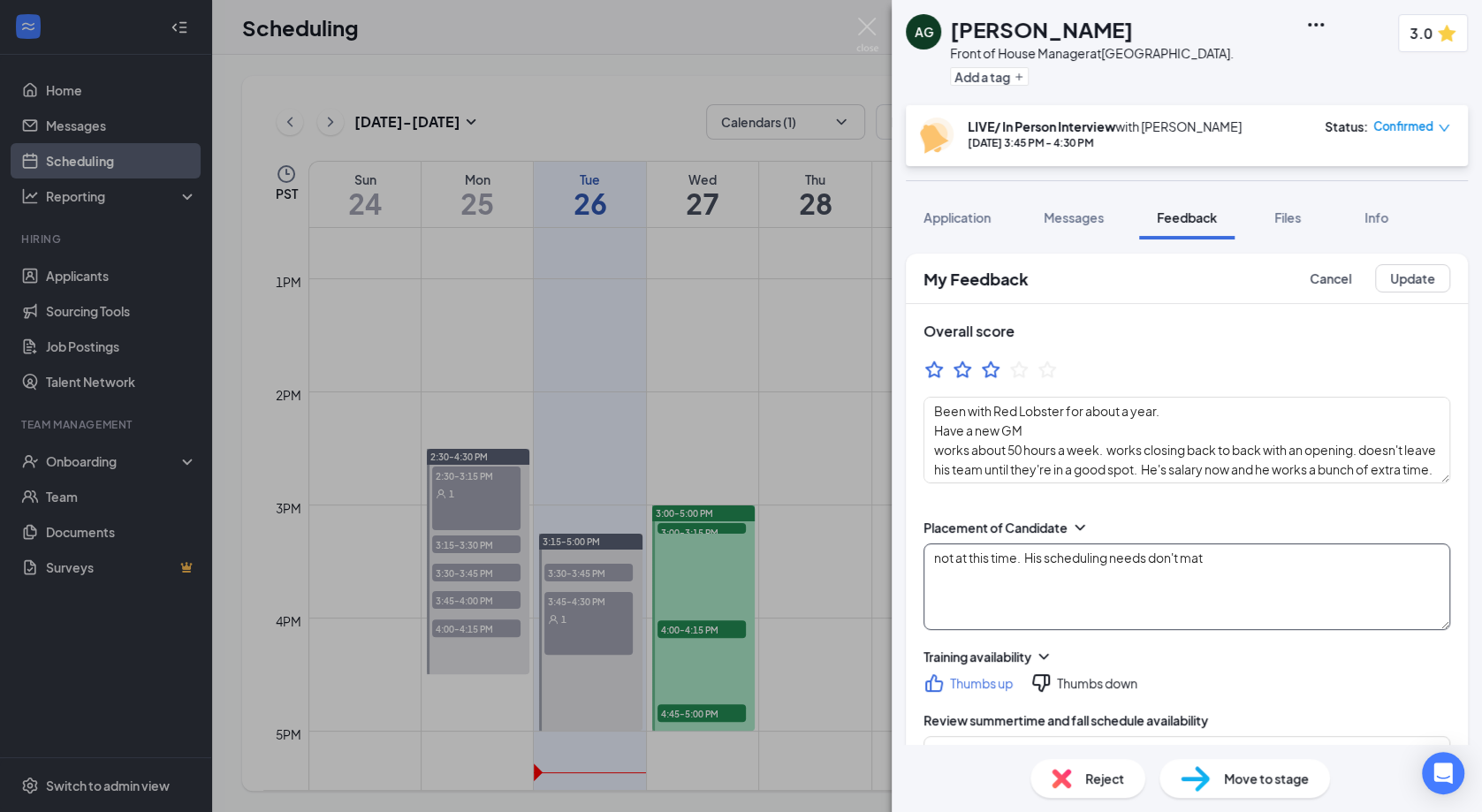
type textarea "culture aligns with him; hospitality for the guest. age where would like to spe…"
type textarea "..he's here because he wants sundays off. only 1 other manager and 2 supervisor…"
type textarea "Been with Red Lobster for about a year. Have a new GM works about 50 hours a we…"
type textarea "not at this time. His scheduling needs don't match"
type textarea "culture aligns with him; hospitality for the guest. age where would like to spe…"
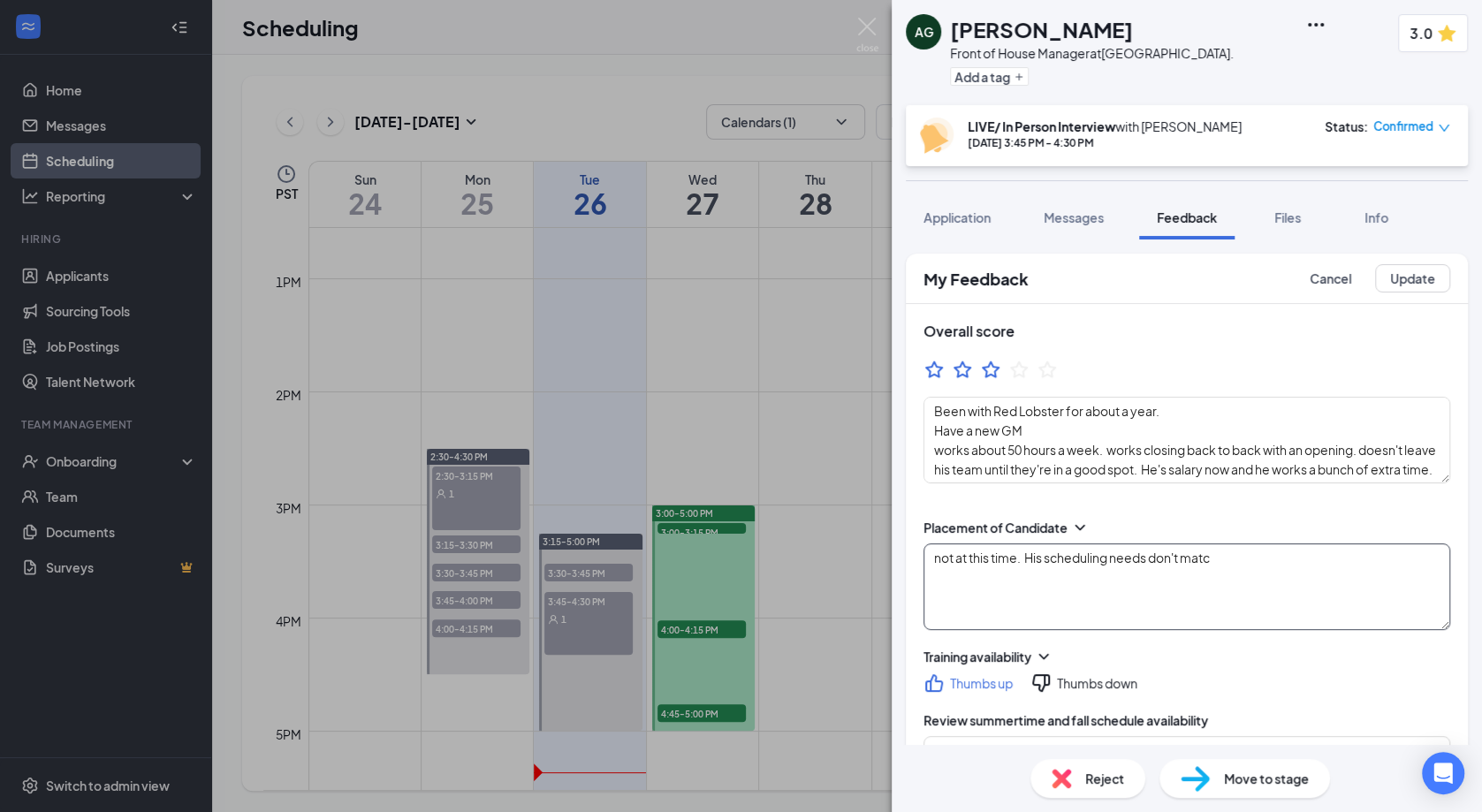
type textarea "..he's here because he wants sundays off. only 1 other manager and 2 supervisor…"
type textarea "Been with Red Lobster for about a year. Have a new GM works about 50 hours a we…"
type textarea "not at this time. His scheduling needs don't match"
type textarea "culture aligns with him; hospitality for the guest. age where would like to spe…"
type textarea "..he's here because he wants sundays off. only 1 other manager and 2 supervisor…"
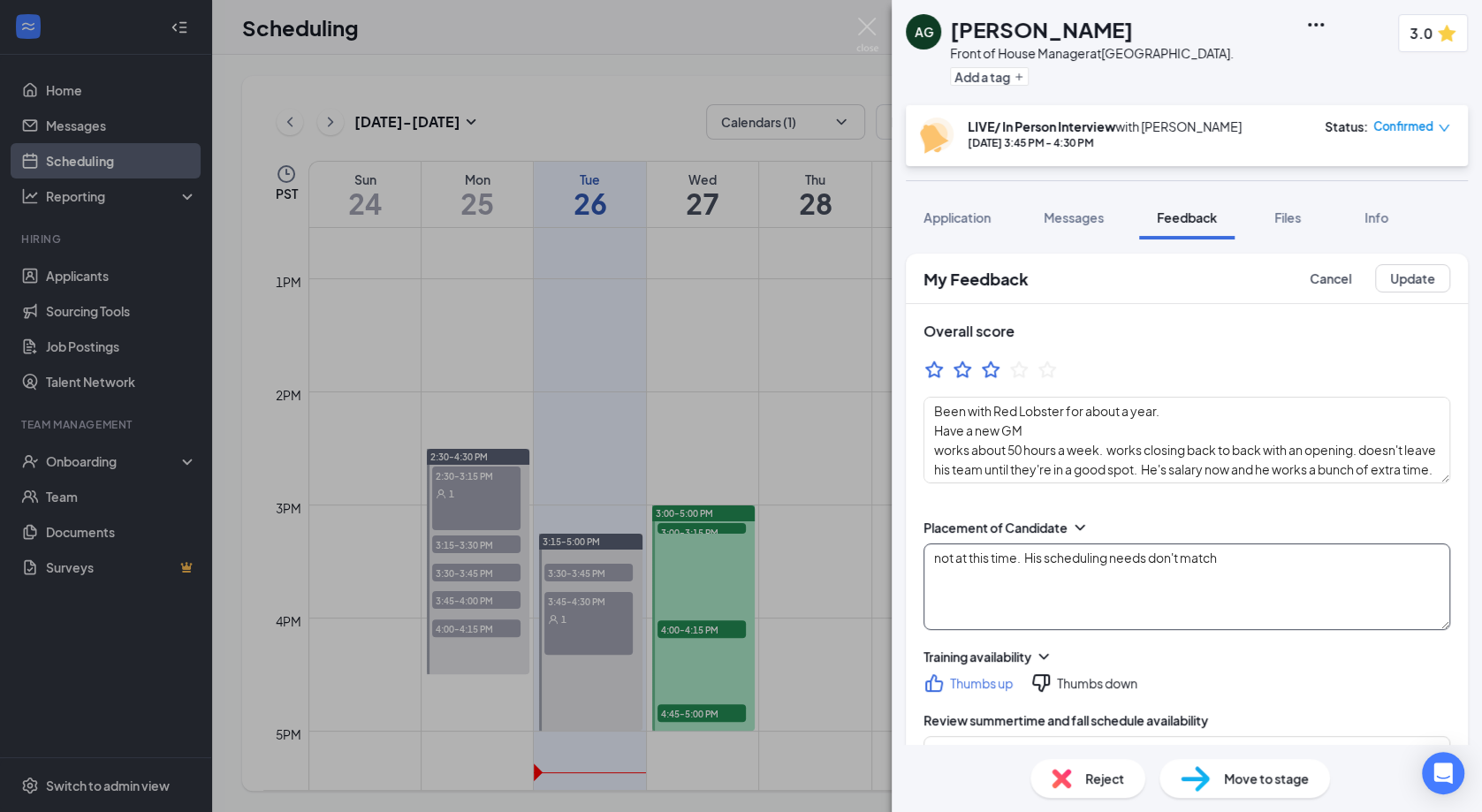
type textarea "Been with Red Lobster for about a year. Have a new GM works about 50 hours a we…"
type textarea "not at this time. His scheduling needs don't match w"
type textarea "culture aligns with him; hospitality for the guest. age where would like to spe…"
type textarea "..he's here because he wants sundays off. only 1 other manager and 2 supervisor…"
type textarea "Been with Red Lobster for about a year. Have a new GM works about 50 hours a we…"
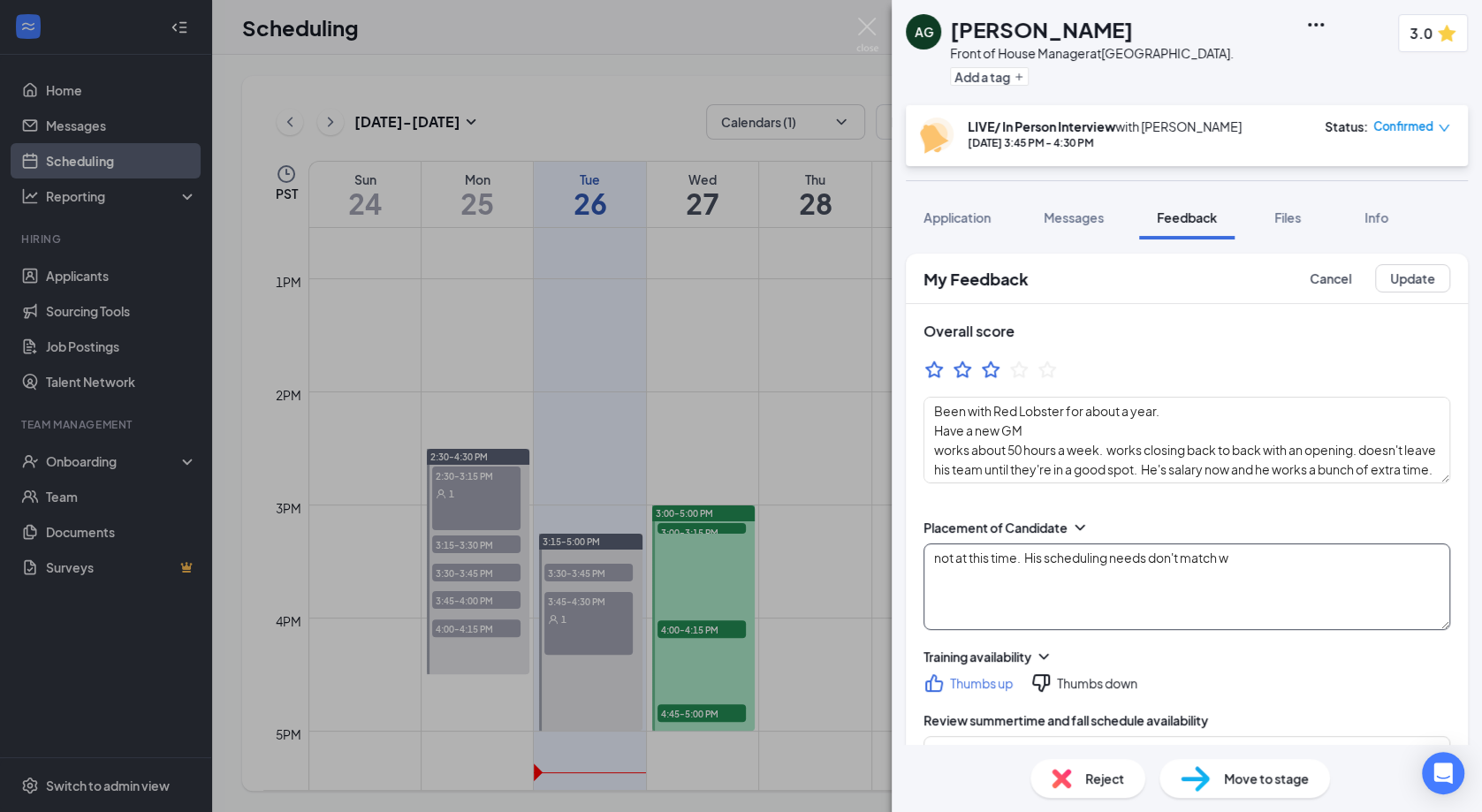
type textarea "not at this time. His scheduling needs don't match wh"
type textarea "culture aligns with him; hospitality for the guest. age where would like to spe…"
type textarea "..he's here because he wants sundays off. only 1 other manager and 2 supervisor…"
type textarea "Been with Red Lobster for about a year. Have a new GM works about 50 hours a we…"
type textarea "not at this time. His scheduling needs don't match wha"
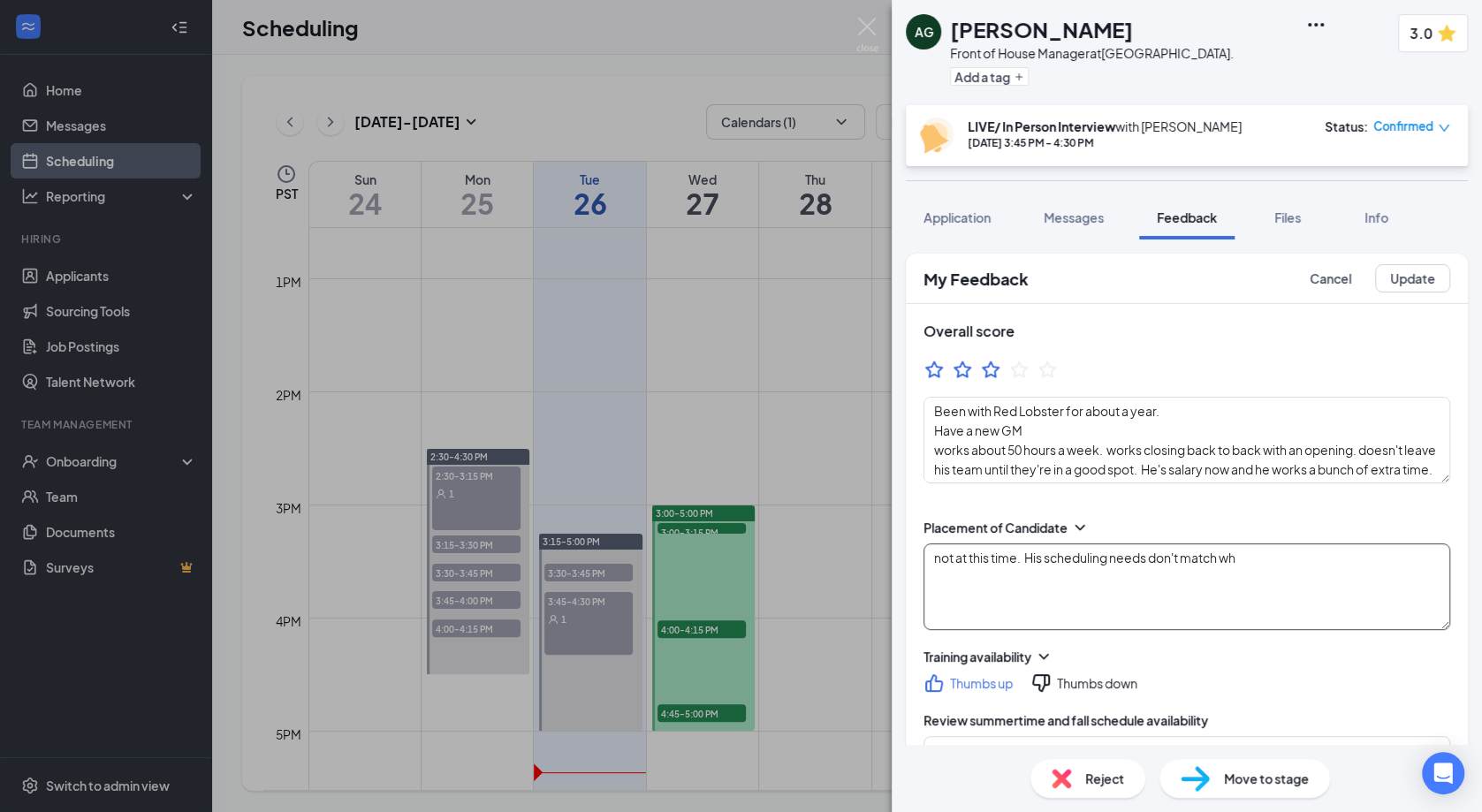
type textarea "culture aligns with him; hospitality for the guest. age where would like to spe…"
type textarea "..he's here because he wants sundays off. only 1 other manager and 2 supervisor…"
type textarea "Been with Red Lobster for about a year. Have a new GM works about 50 hours a we…"
type textarea "not at this time. His scheduling needs don't match what"
type textarea "culture aligns with him; hospitality for the guest. age where would like to spe…"
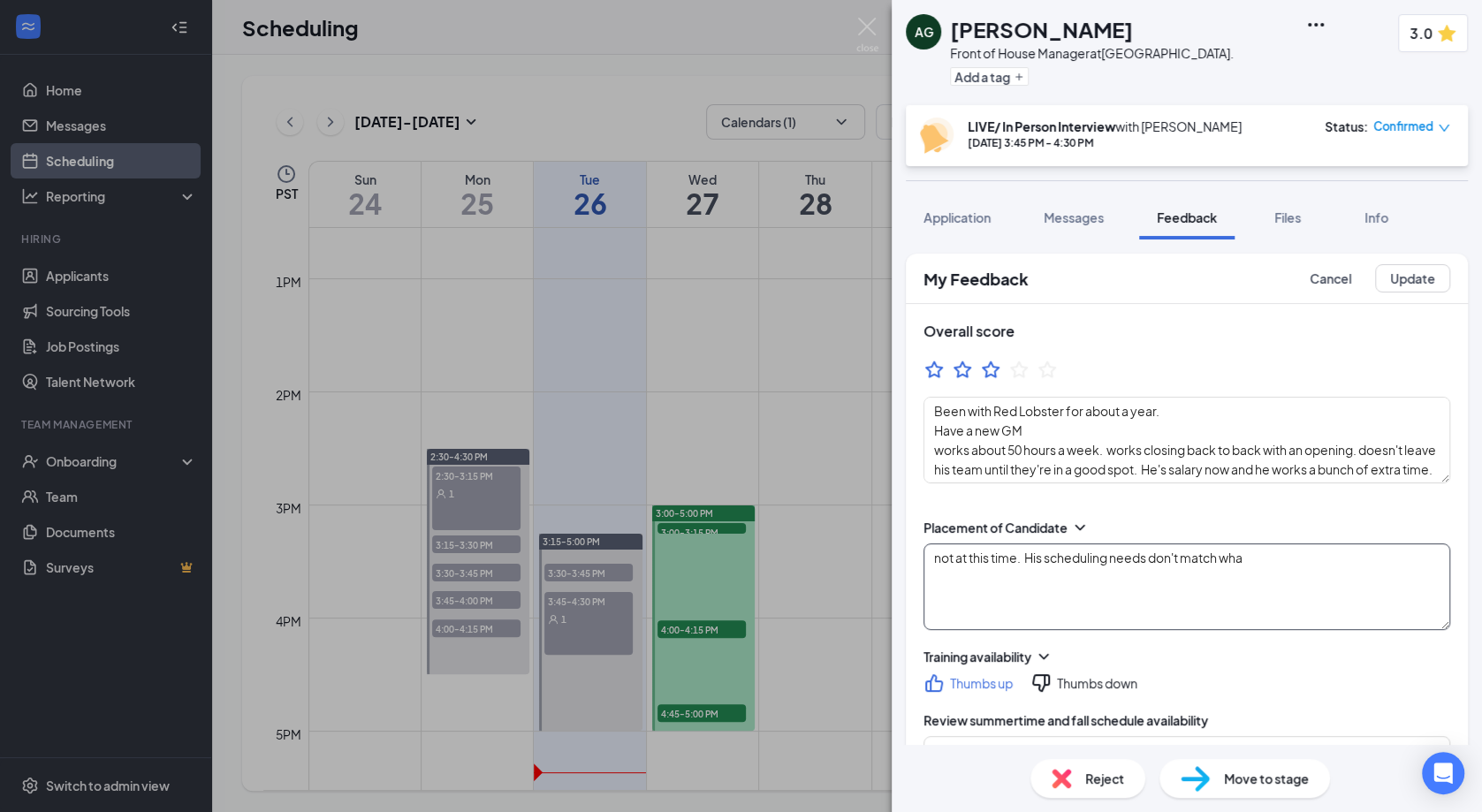
type textarea "..he's here because he wants sundays off. only 1 other manager and 2 supervisor…"
type textarea "Been with Red Lobster for about a year. Have a new GM works about 50 hours a we…"
type textarea "not at this time. His scheduling needs don't match what"
type textarea "culture aligns with him; hospitality for the guest. age where would like to spe…"
type textarea "..he's here because he wants sundays off. only 1 other manager and 2 supervisor…"
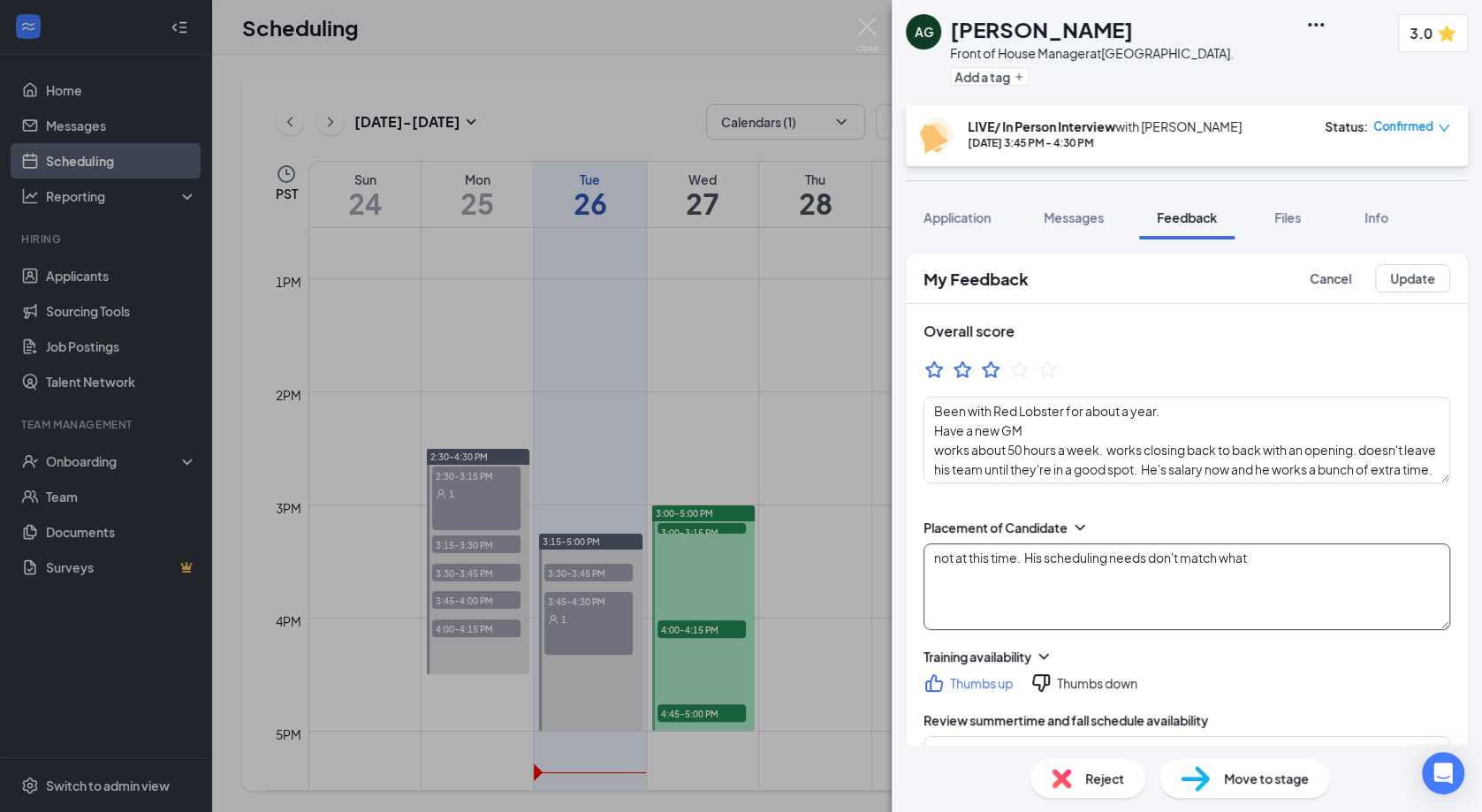
type textarea "Been with Red Lobster for about a year. Have a new GM works about 50 hours a we…"
type textarea "not at this time. His scheduling needs don't match what w"
type textarea "culture aligns with him; hospitality for the guest. age where would like to spe…"
type textarea "..he's here because he wants sundays off. only 1 other manager and 2 supervisor…"
type textarea "Been with Red Lobster for about a year. Have a new GM works about 50 hours a we…"
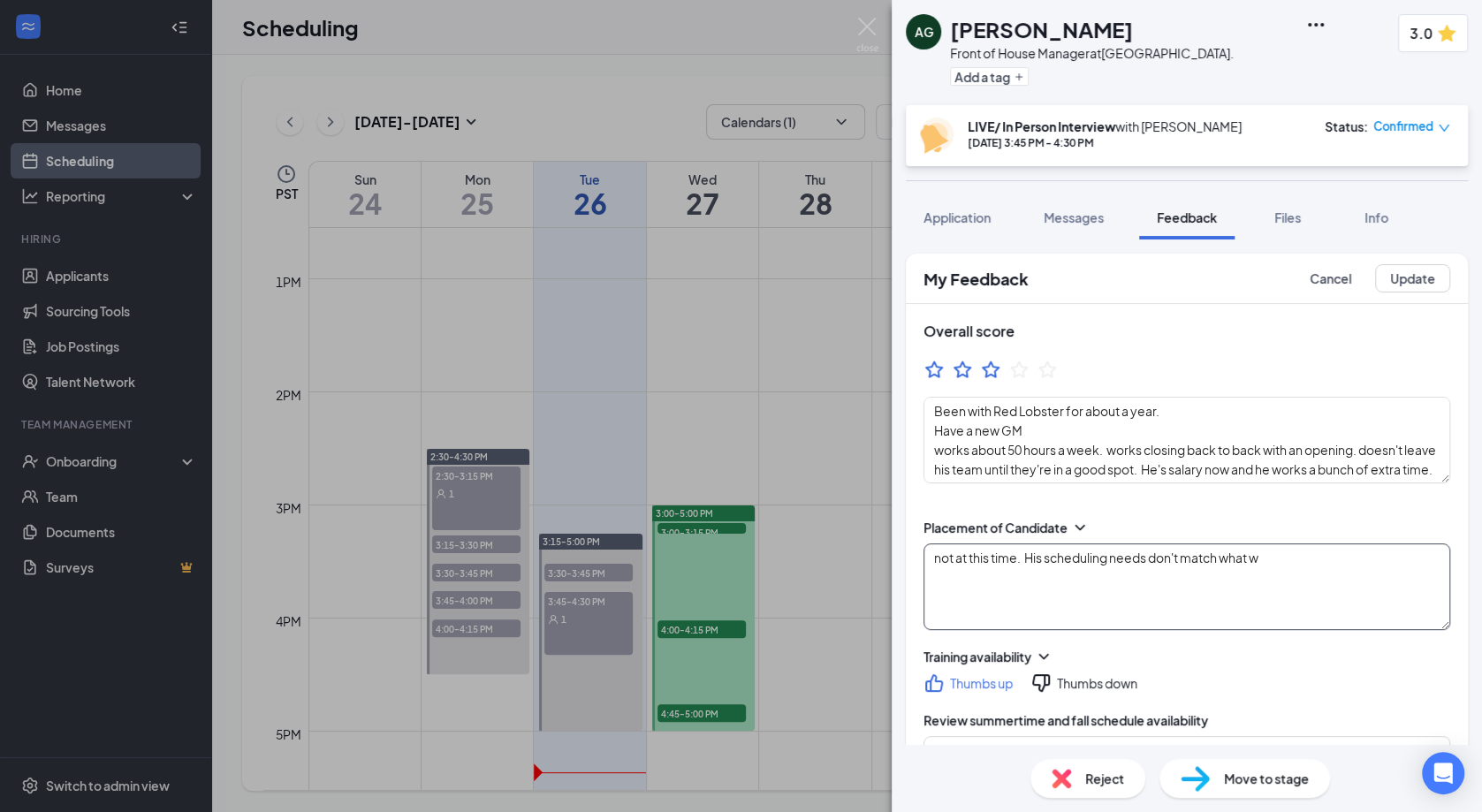
type textarea "not at this time. His scheduling needs don't match what we"
type textarea "culture aligns with him; hospitality for the guest. age where would like to spe…"
type textarea "..he's here because he wants sundays off. only 1 other manager and 2 supervisor…"
type textarea "Been with Red Lobster for about a year. Have a new GM works about 50 hours a we…"
type textarea "not at this time. His scheduling needs don't match what we"
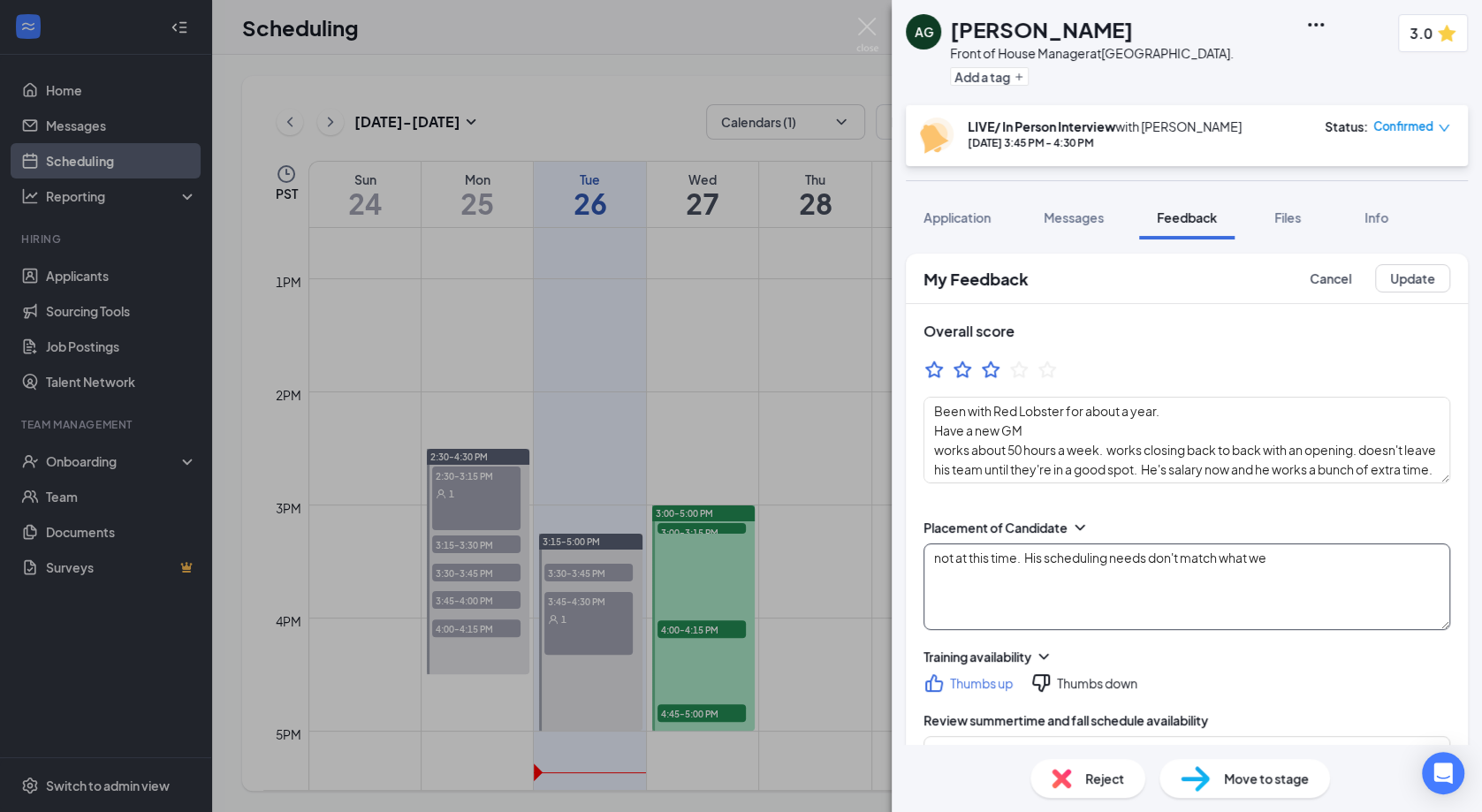
type textarea "culture aligns with him; hospitality for the guest. age where would like to spe…"
type textarea "..he's here because he wants sundays off. only 1 other manager and 2 supervisor…"
type textarea "Been with Red Lobster for about a year. Have a new GM works about 50 hours a we…"
type textarea "not at this time. His scheduling needs don't match what we c"
type textarea "culture aligns with him; hospitality for the guest. age where would like to spe…"
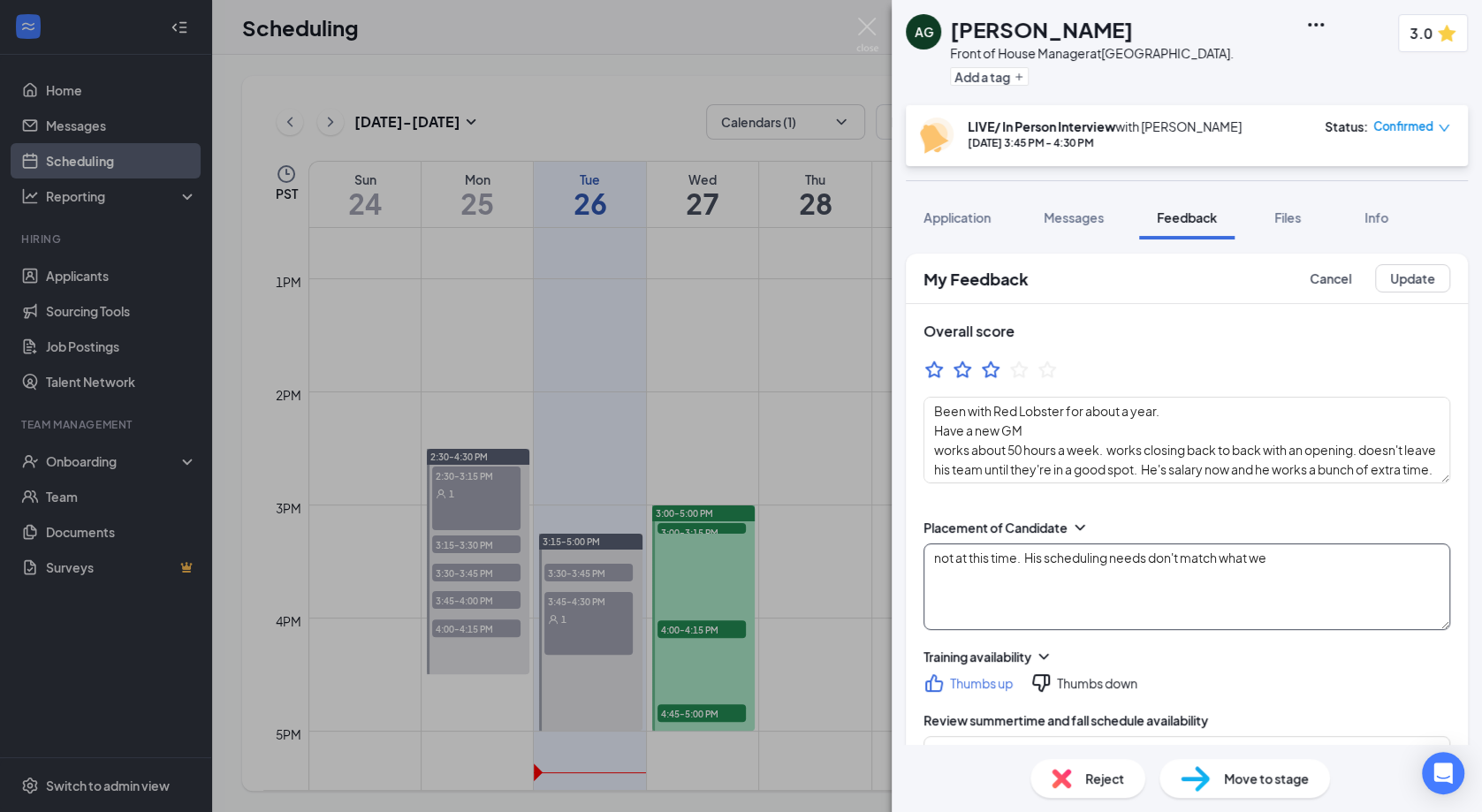
type textarea "..he's here because he wants sundays off. only 1 other manager and 2 supervisor…"
type textarea "Been with Red Lobster for about a year. Have a new GM works about 50 hours a we…"
type textarea "not at this time. His scheduling needs don't match what we ca"
type textarea "culture aligns with him; hospitality for the guest. age where would like to spe…"
type textarea "..he's here because he wants sundays off. only 1 other manager and 2 supervisor…"
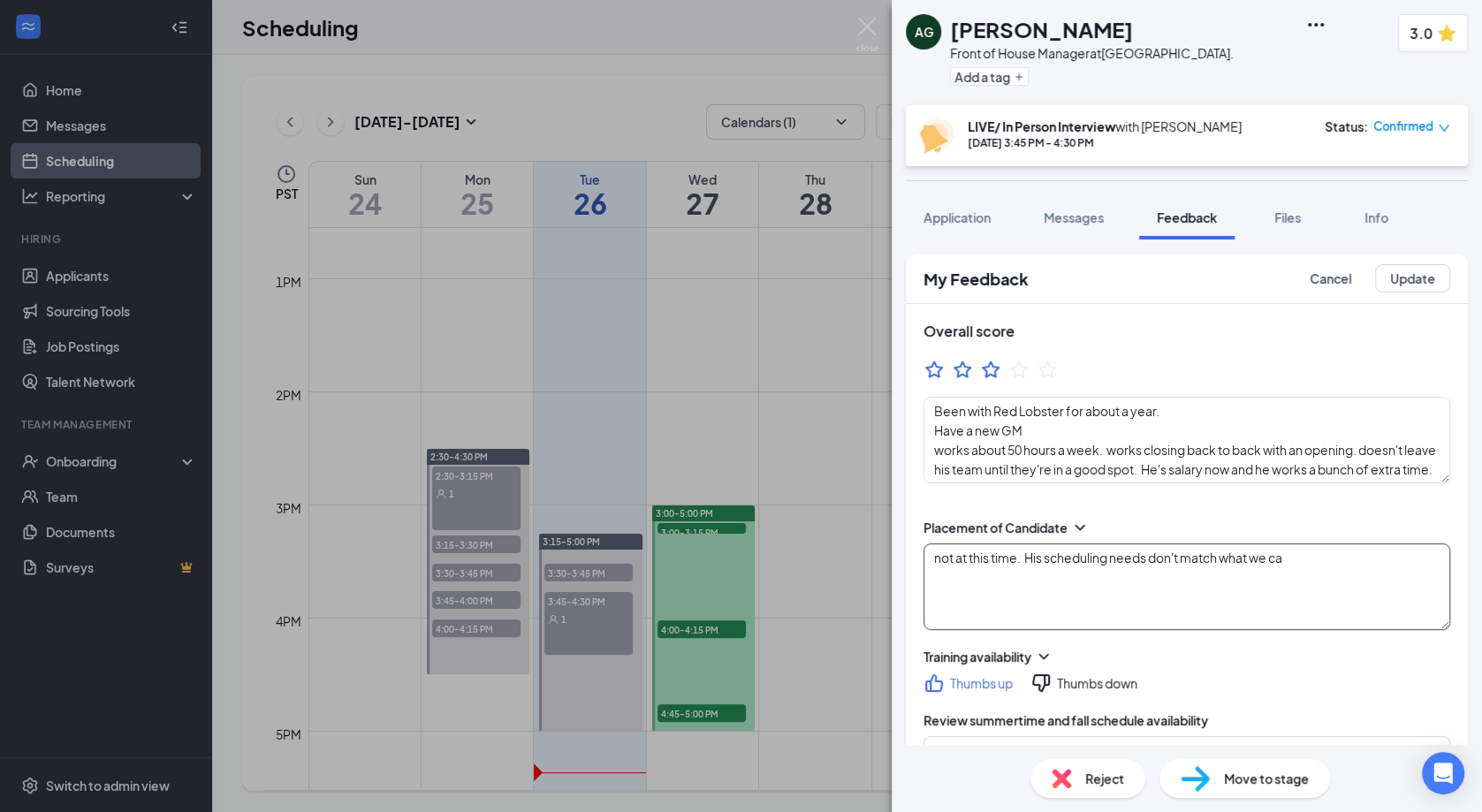
type textarea "Been with Red Lobster for about a year. Have a new GM works about 50 hours a we…"
type textarea "not at this time. His scheduling needs don't match what we can"
type textarea "culture aligns with him; hospitality for the guest. age where would like to spe…"
type textarea "..he's here because he wants sundays off. only 1 other manager and 2 supervisor…"
type textarea "Been with Red Lobster for about a year. Have a new GM works about 50 hours a we…"
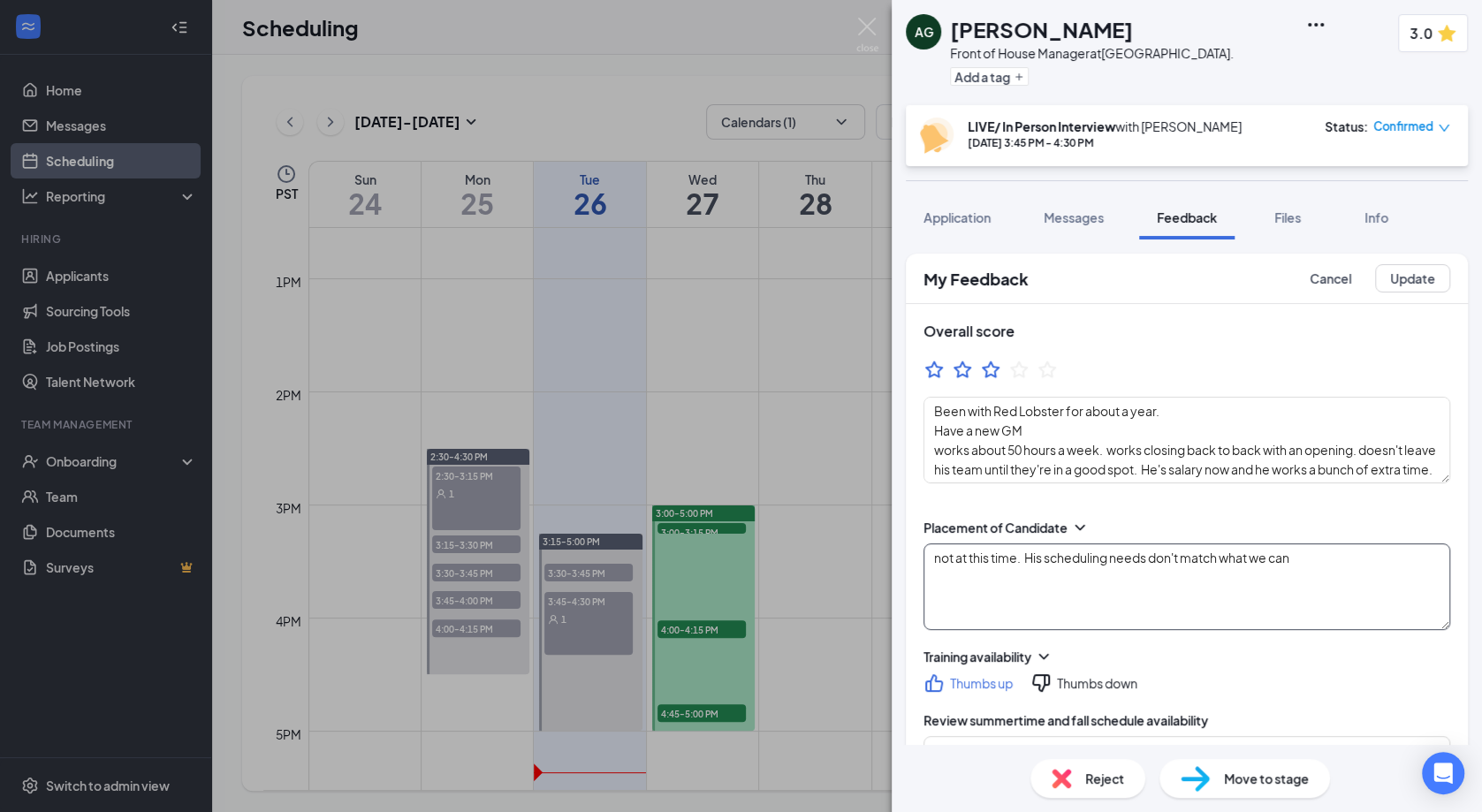
type textarea "not at this time. His scheduling needs don't match what we can"
type textarea "culture aligns with him; hospitality for the guest. age where would like to spe…"
type textarea "..he's here because he wants sundays off. only 1 other manager and 2 supervisor…"
type textarea "Been with Red Lobster for about a year. Have a new GM works about 50 hours a we…"
type textarea "not at this time. His scheduling needs don't match what we can o"
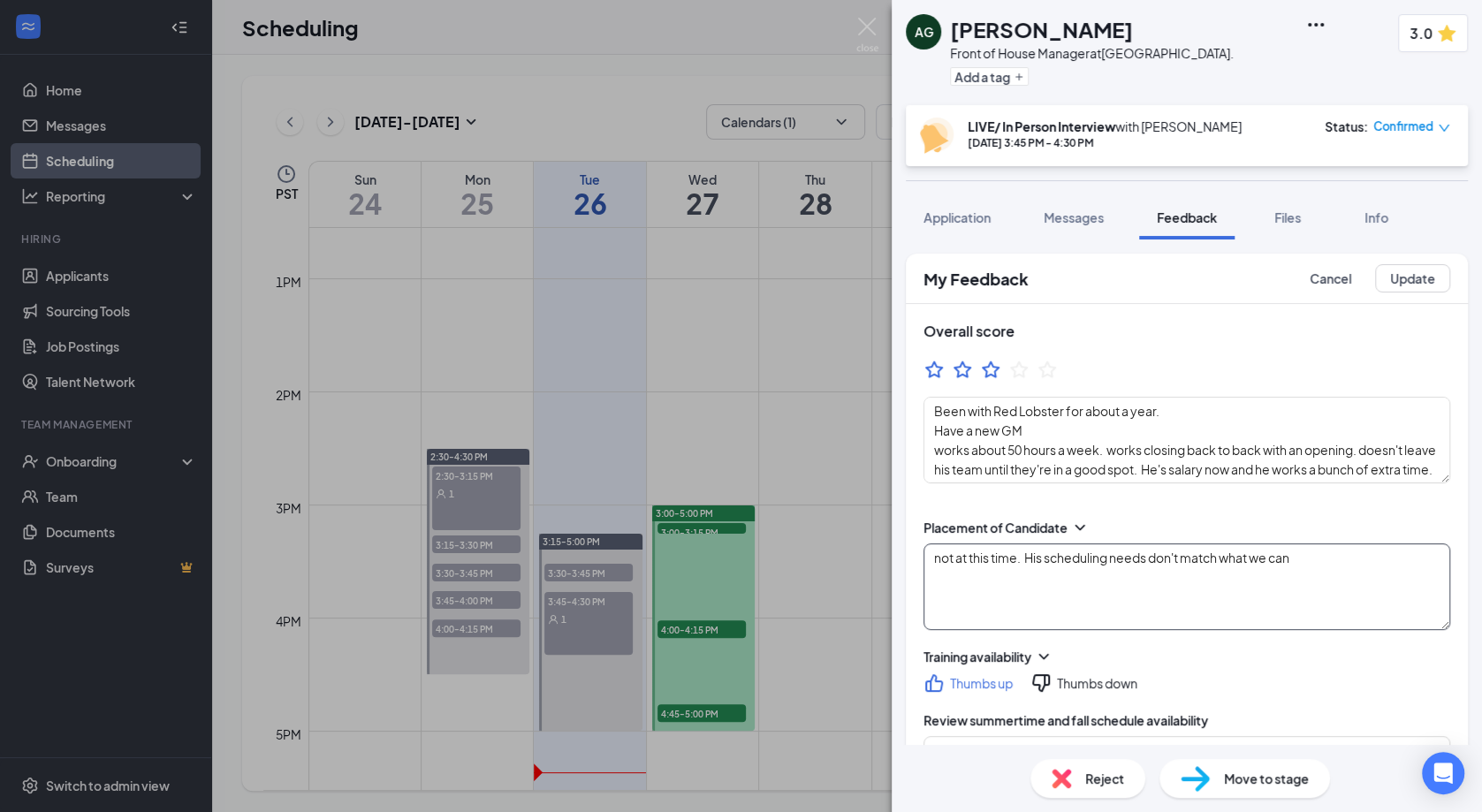
type textarea "culture aligns with him; hospitality for the guest. age where would like to spe…"
type textarea "..he's here because he wants sundays off. only 1 other manager and 2 supervisor…"
type textarea "not at this time. His scheduling needs don't match what we can ov"
type textarea "Been with Red Lobster for about a year. Have a new GM works about 50 hours a we…"
type textarea "culture aligns with him; hospitality for the guest. age where would like to spe…"
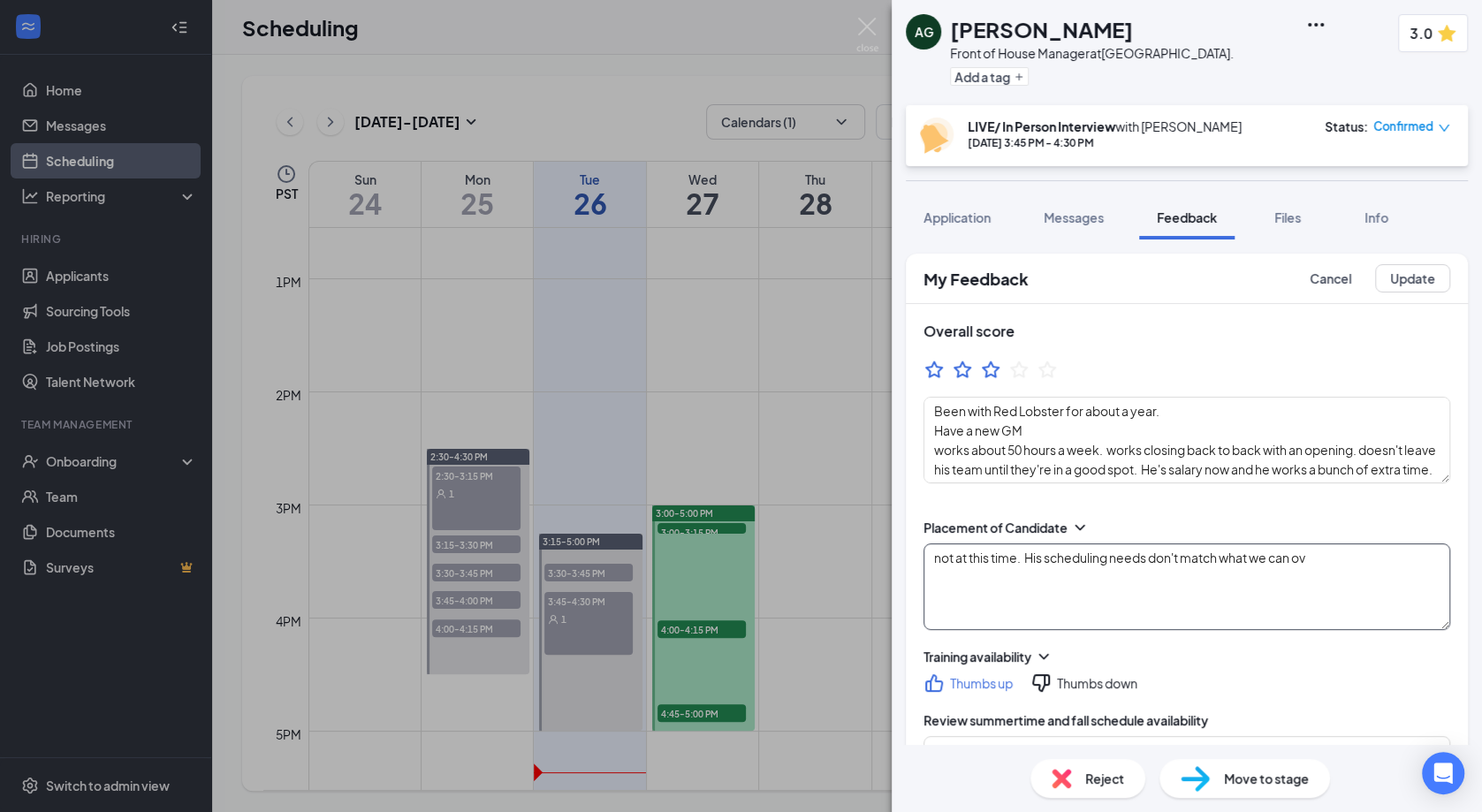
type textarea "..he's here because he wants sundays off. only 1 other manager and 2 supervisor…"
type textarea "Been with Red Lobster for about a year. Have a new GM works about 50 hours a we…"
type textarea "not at this time. His scheduling needs don't match what we can o"
type textarea "culture aligns with him; hospitality for the guest. age where would like to spe…"
type textarea "..he's here because he wants sundays off. only 1 other manager and 2 supervisor…"
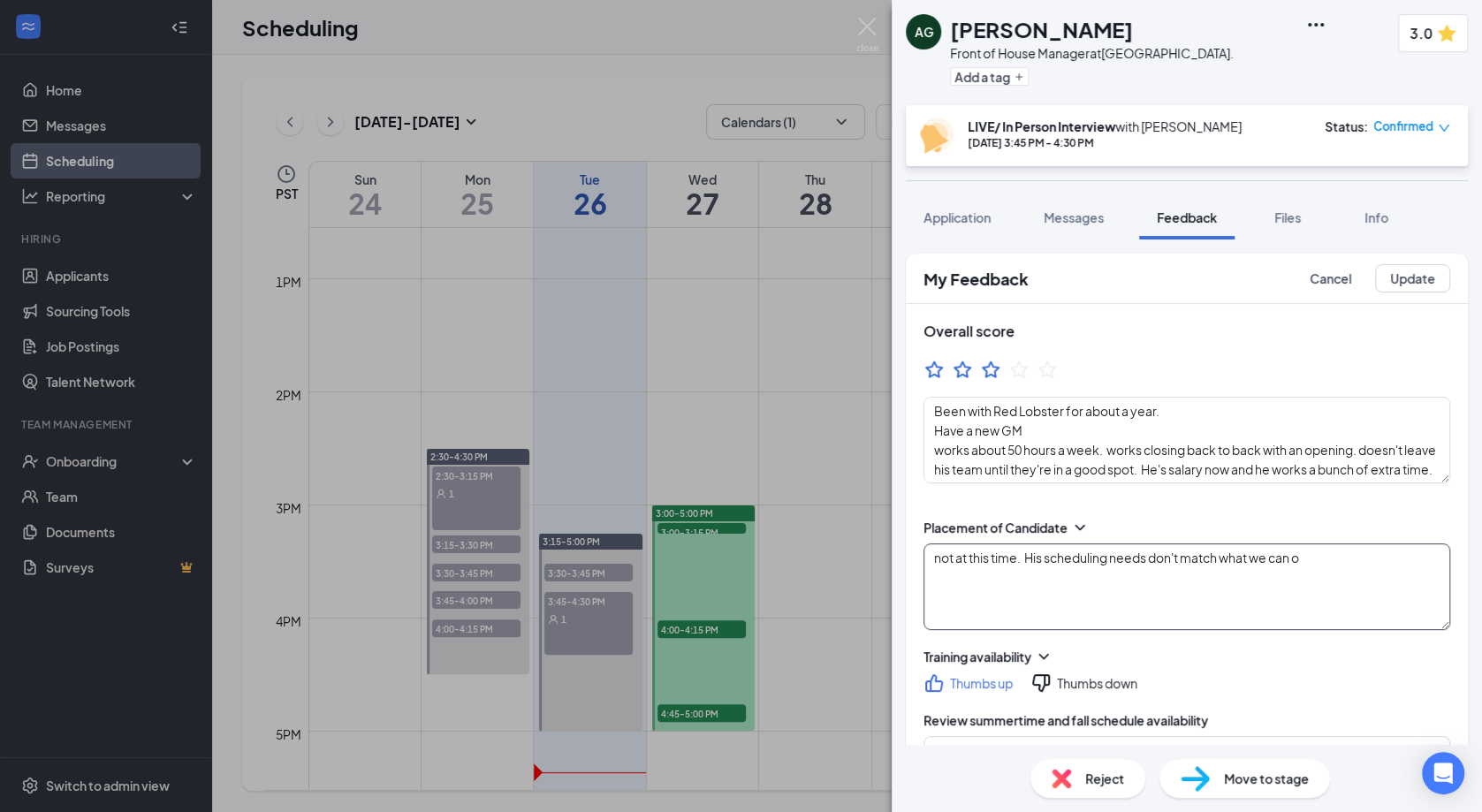
type textarea "not at this time. His scheduling needs don't match what we can of"
type textarea "Been with Red Lobster for about a year. Have a new GM works about 50 hours a we…"
type textarea "culture aligns with him; hospitality for the guest. age where would like to spe…"
type textarea "..he's here because he wants sundays off. only 1 other manager and 2 supervisor…"
type textarea "Been with Red Lobster for about a year. Have a new GM works about 50 hours a we…"
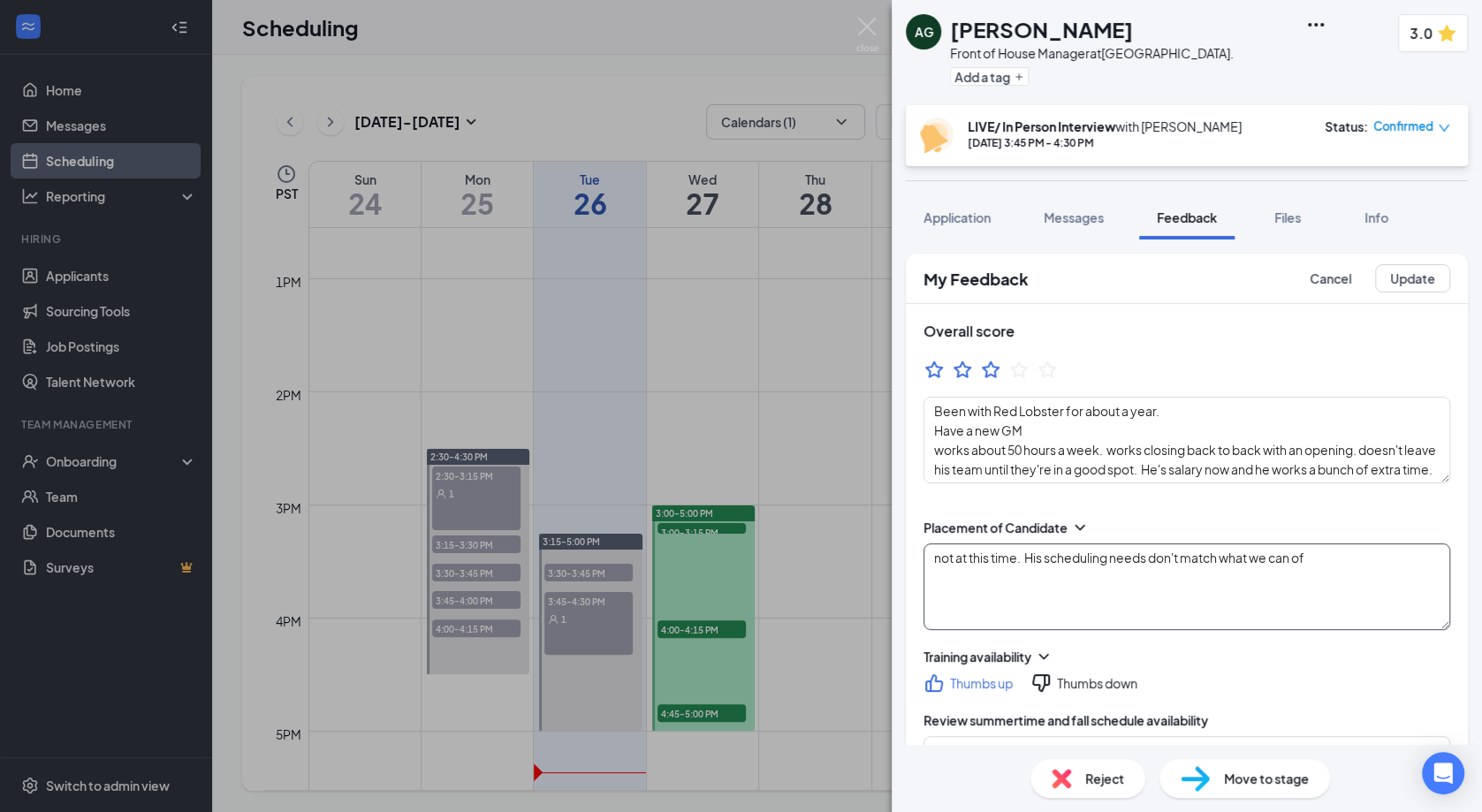
type textarea "not at this time. His scheduling needs don't match what we can off"
click at [1403, 280] on button "Update" at bounding box center [1412, 278] width 75 height 29
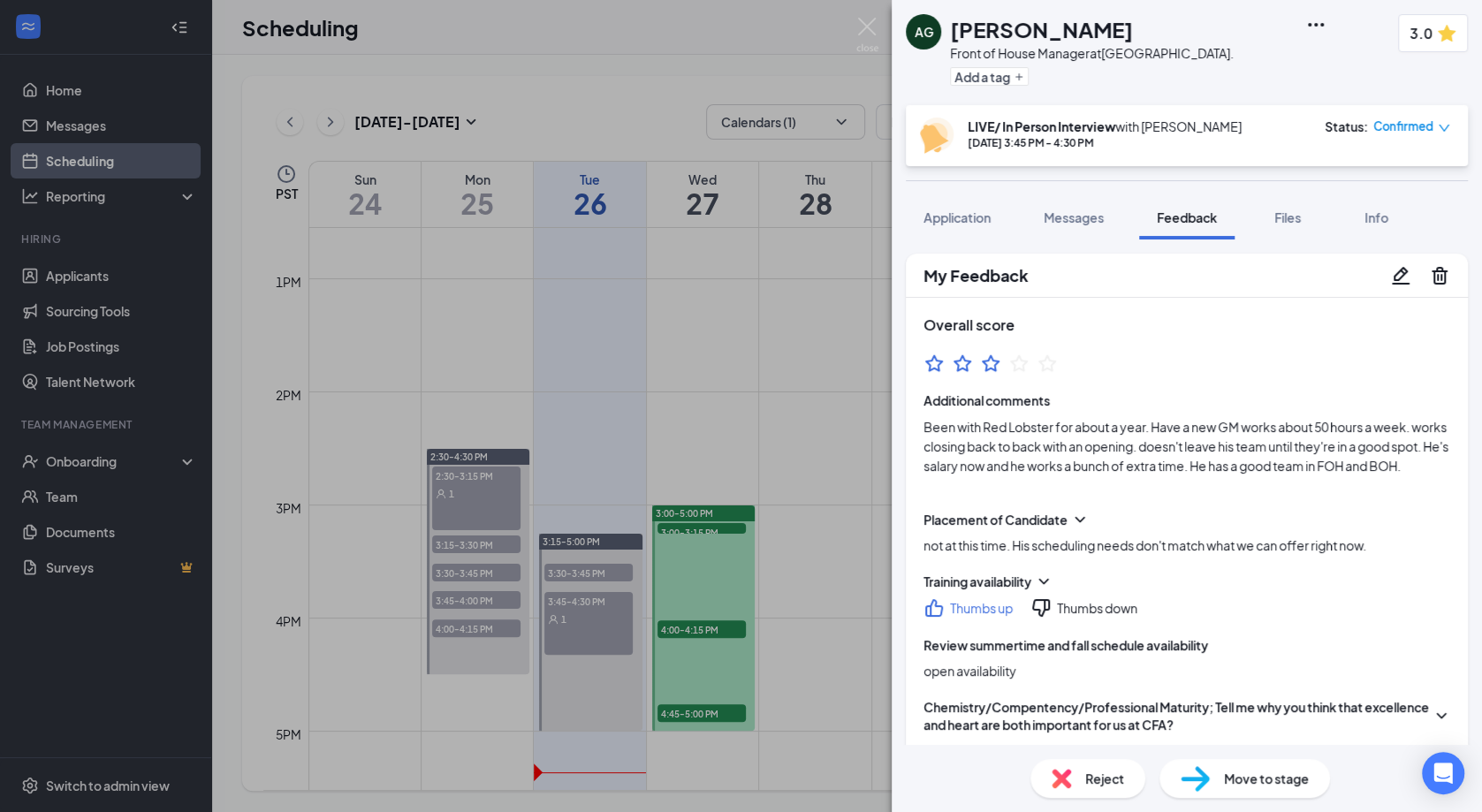
click at [1098, 777] on span "Reject" at bounding box center [1104, 778] width 39 height 19
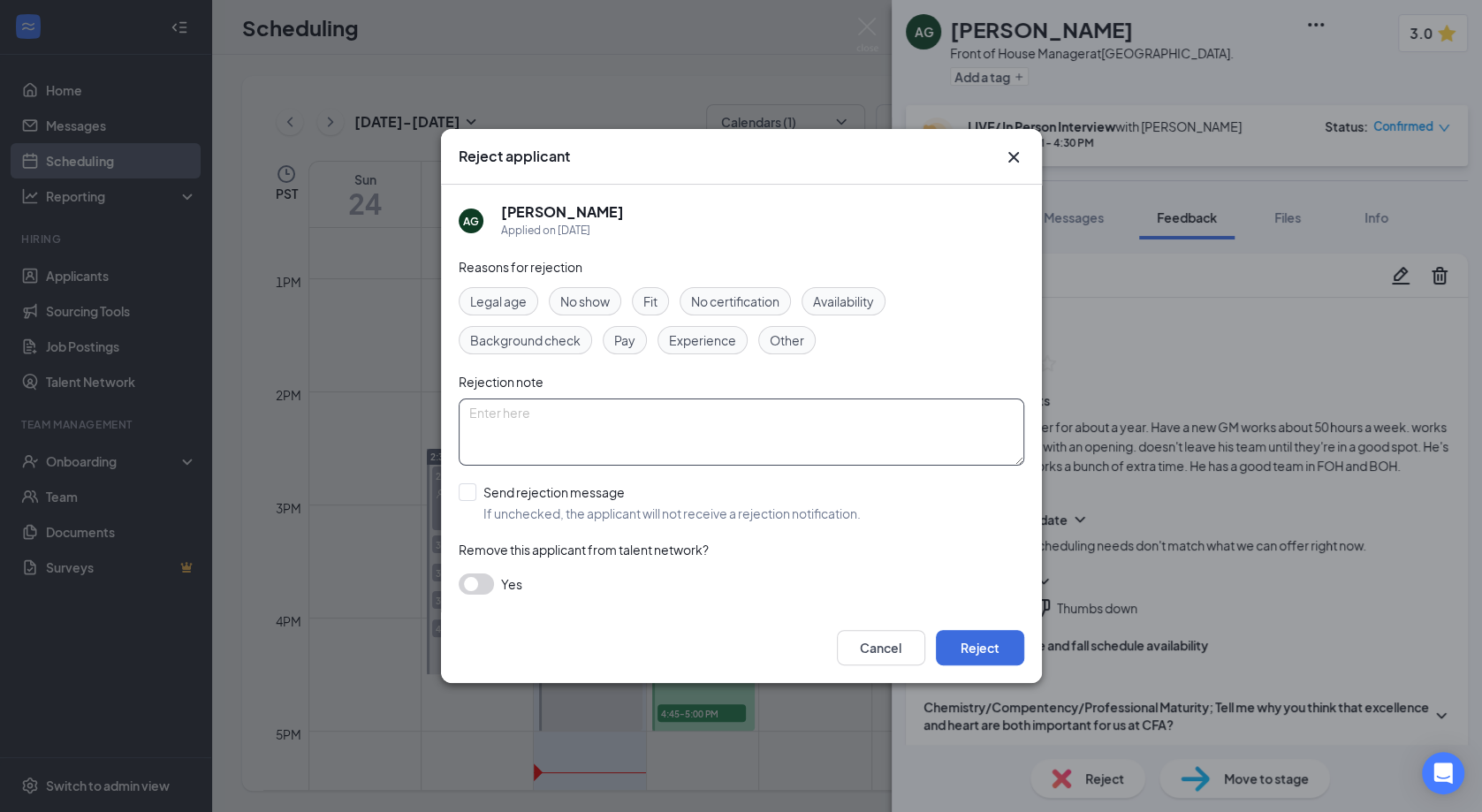
click at [633, 423] on textarea at bounding box center [741, 431] width 566 height 67
click at [966, 653] on button "Reject" at bounding box center [980, 647] width 88 height 35
